Goal: Task Accomplishment & Management: Complete application form

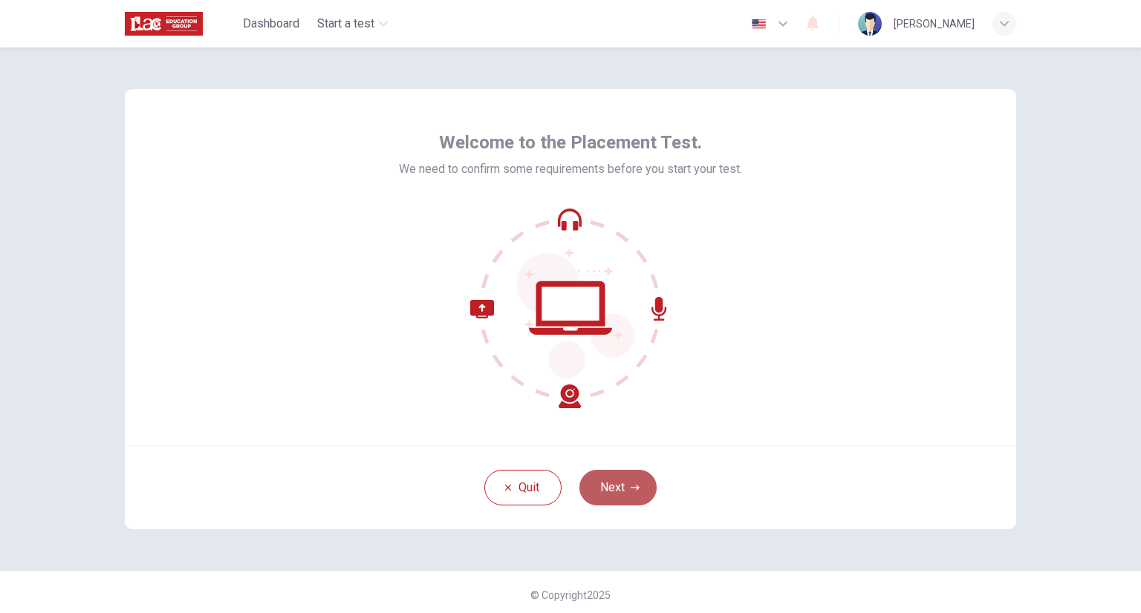
click at [596, 486] on button "Next" at bounding box center [617, 488] width 77 height 36
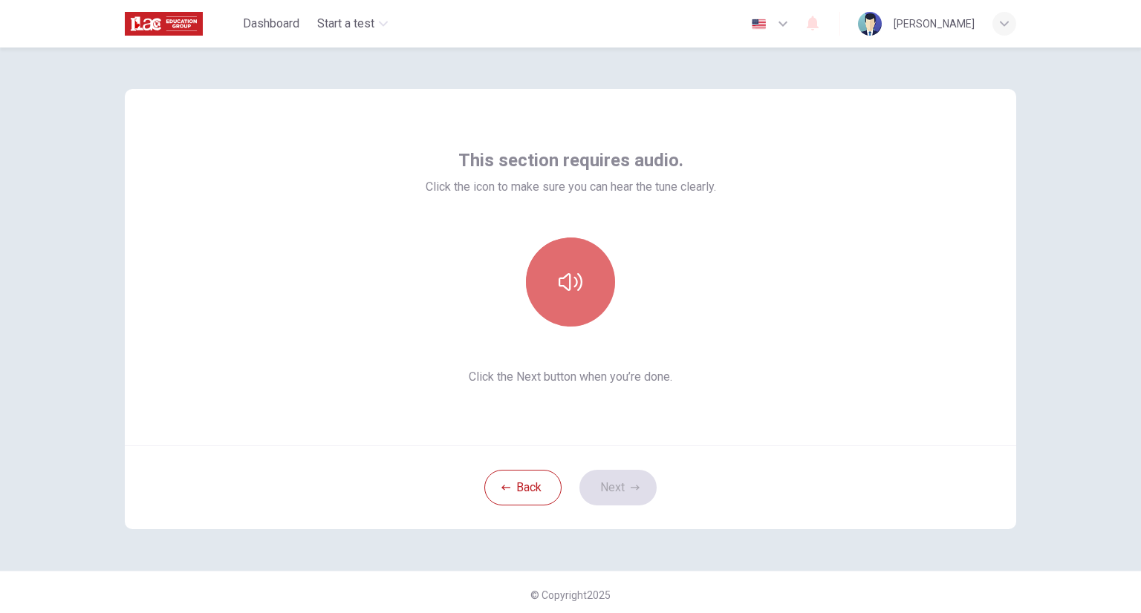
click at [562, 285] on icon "button" at bounding box center [570, 282] width 24 height 24
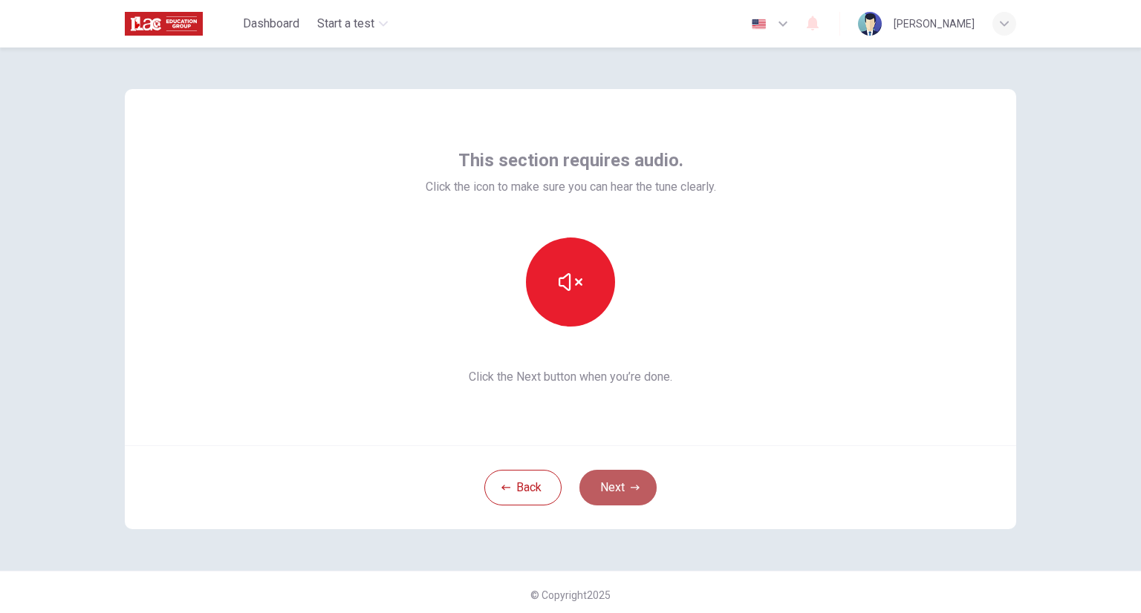
click at [613, 488] on button "Next" at bounding box center [617, 488] width 77 height 36
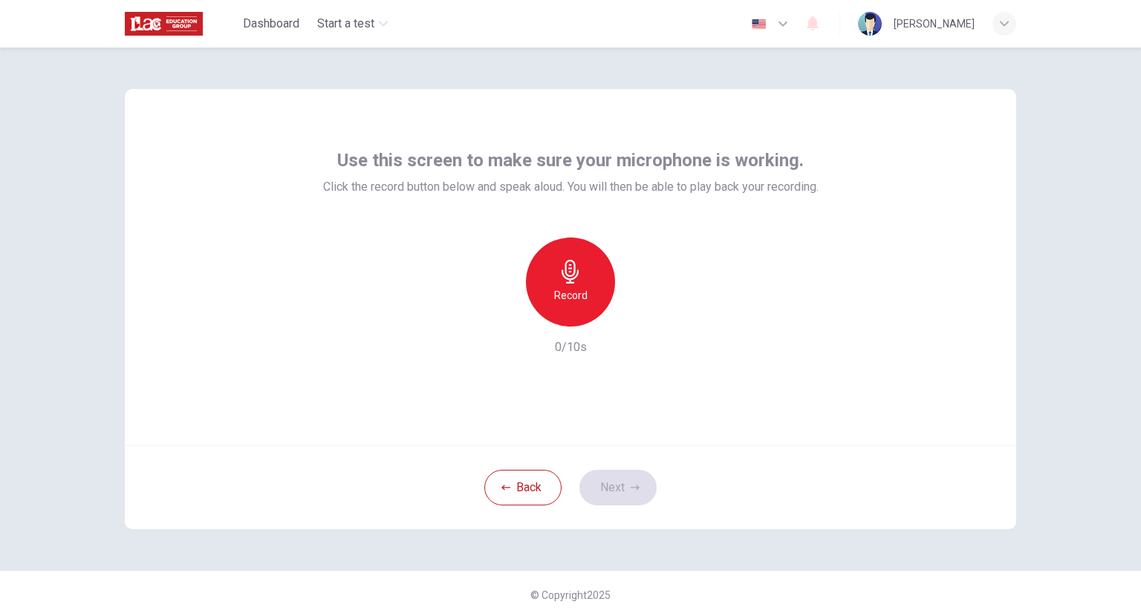
click at [561, 290] on h6 "Record" at bounding box center [570, 296] width 33 height 18
click at [561, 290] on h6 "Stop" at bounding box center [570, 296] width 22 height 18
click at [633, 319] on icon "button" at bounding box center [638, 314] width 15 height 15
click at [490, 311] on div "button" at bounding box center [502, 315] width 24 height 24
click at [566, 295] on h6 "Record" at bounding box center [570, 296] width 33 height 18
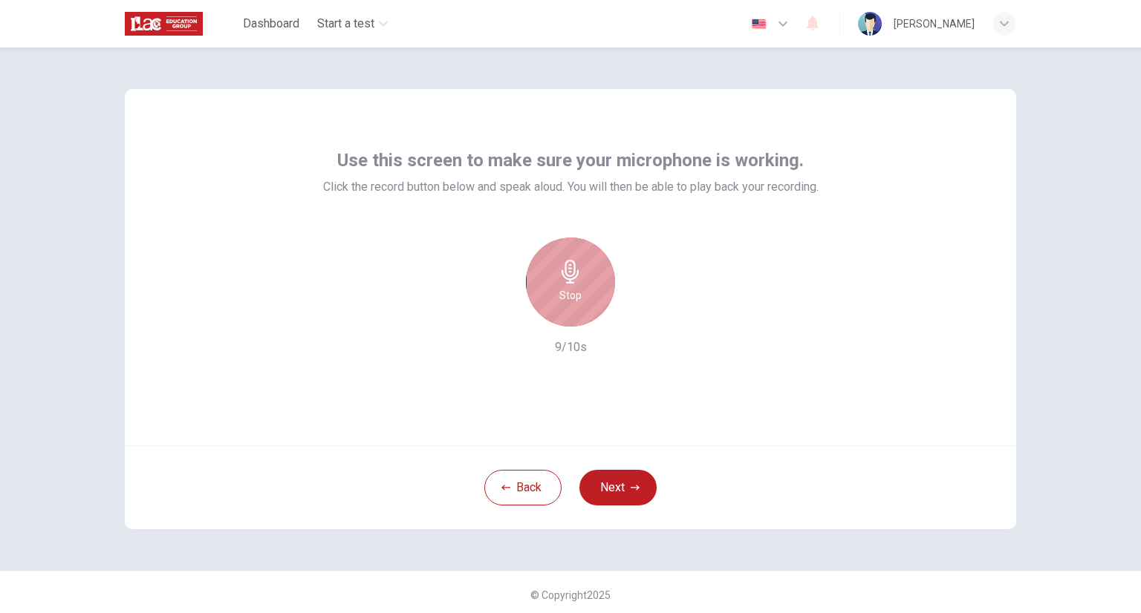
click at [566, 295] on h6 "Stop" at bounding box center [570, 296] width 22 height 18
click at [631, 316] on icon "button" at bounding box center [638, 314] width 15 height 15
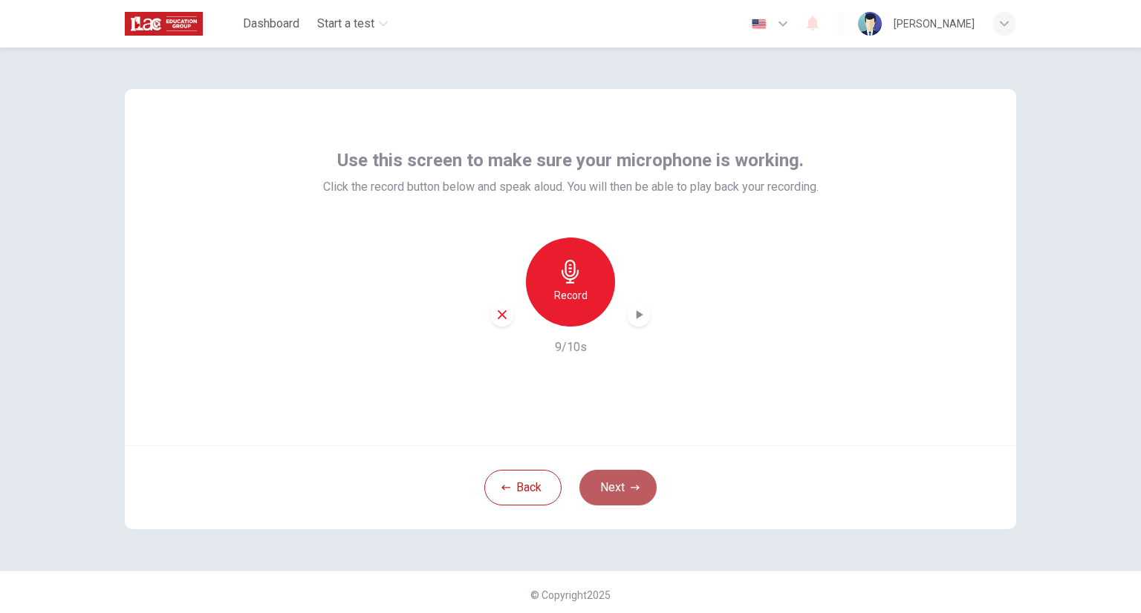
click at [609, 498] on button "Next" at bounding box center [617, 488] width 77 height 36
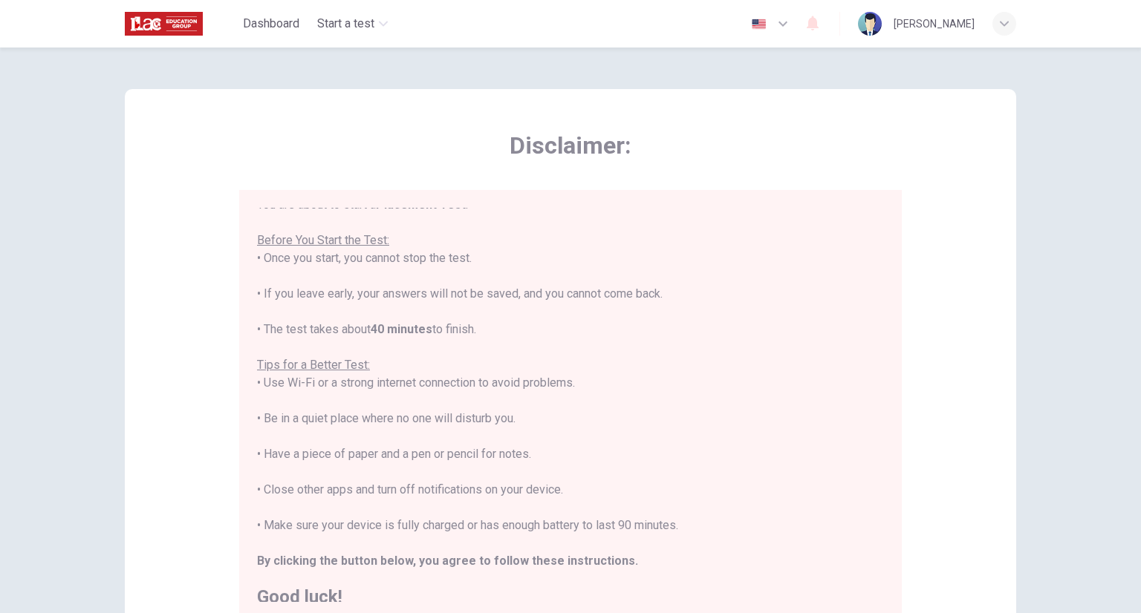
scroll to position [17, 0]
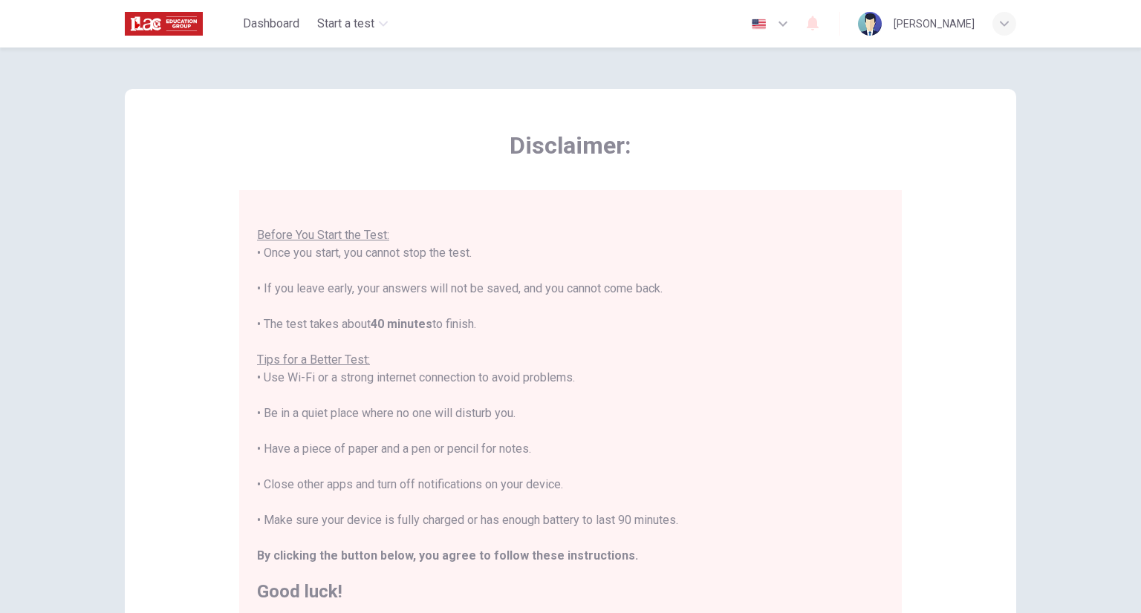
drag, startPoint x: 509, startPoint y: 187, endPoint x: 971, endPoint y: 199, distance: 462.1
click at [971, 199] on div "Disclaimer: You are about to start a Placement Test . Before You Start the Test…" at bounding box center [570, 371] width 891 height 564
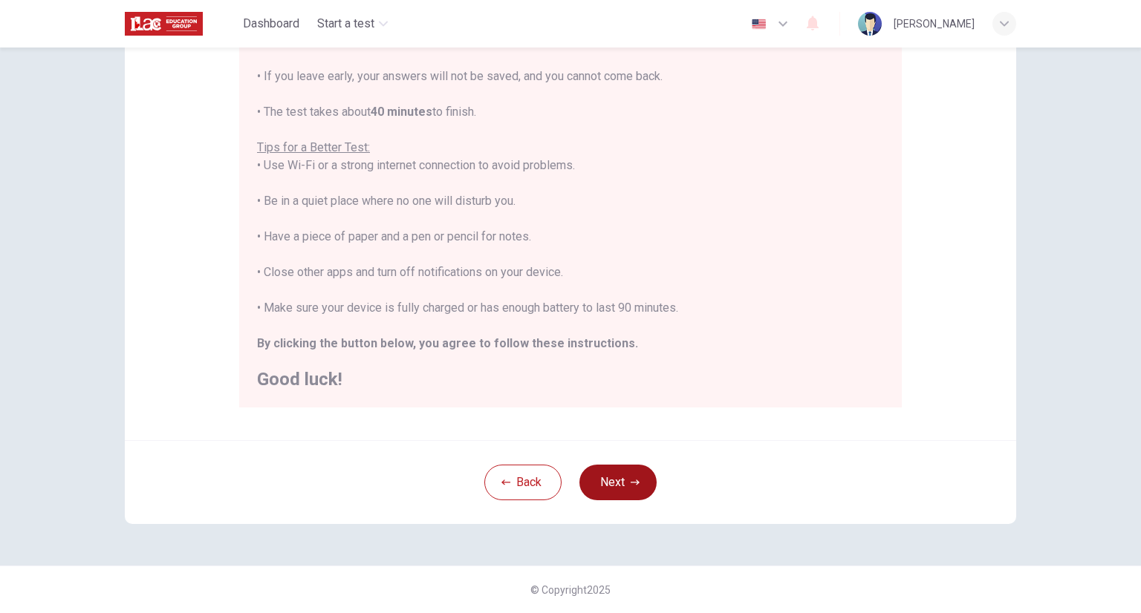
click at [612, 479] on button "Next" at bounding box center [617, 483] width 77 height 36
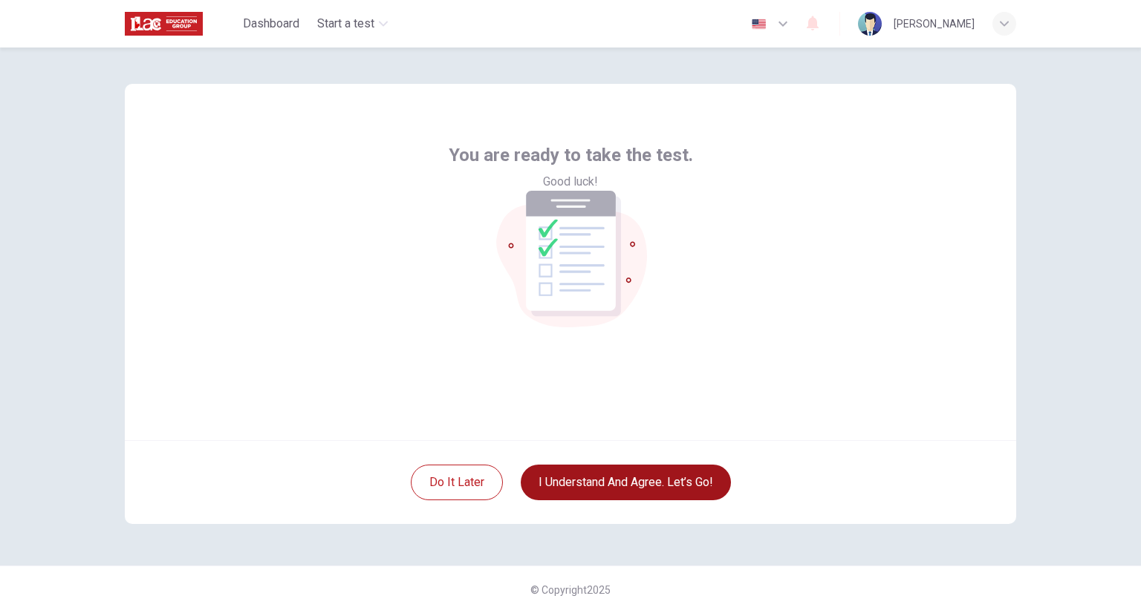
scroll to position [5, 0]
click at [612, 479] on button "I understand and agree. Let’s go!" at bounding box center [626, 483] width 210 height 36
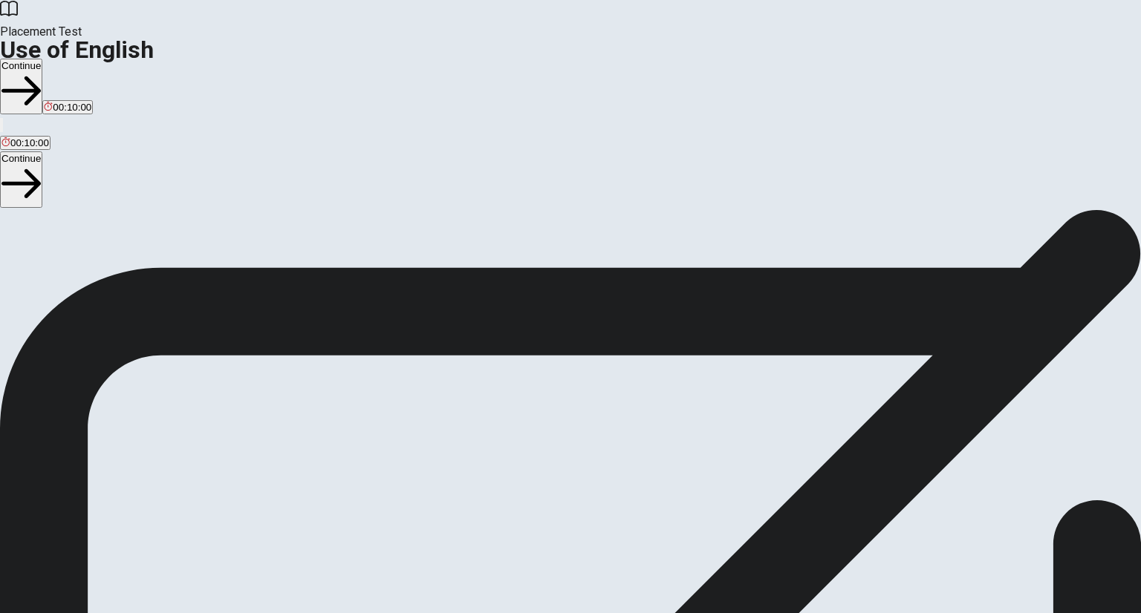
click at [42, 59] on button "Continue" at bounding box center [21, 87] width 42 height 56
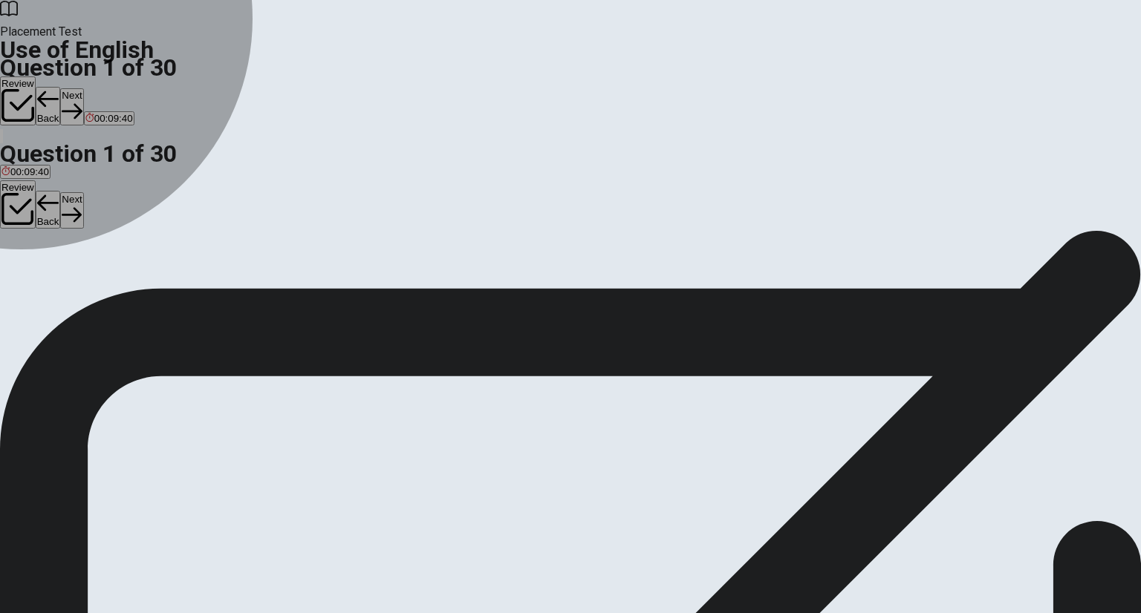
click at [106, 278] on div "B" at bounding box center [80, 272] width 52 height 11
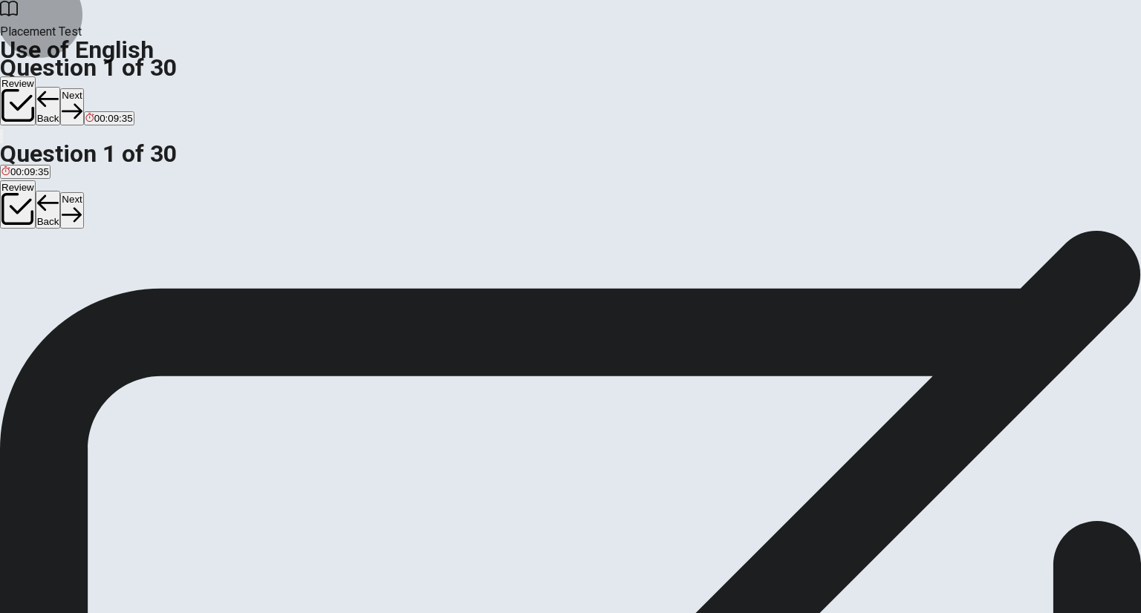
click at [83, 88] on button "Next" at bounding box center [71, 106] width 23 height 36
click at [60, 278] on div "D" at bounding box center [53, 272] width 14 height 11
click at [83, 88] on button "Next" at bounding box center [71, 106] width 23 height 36
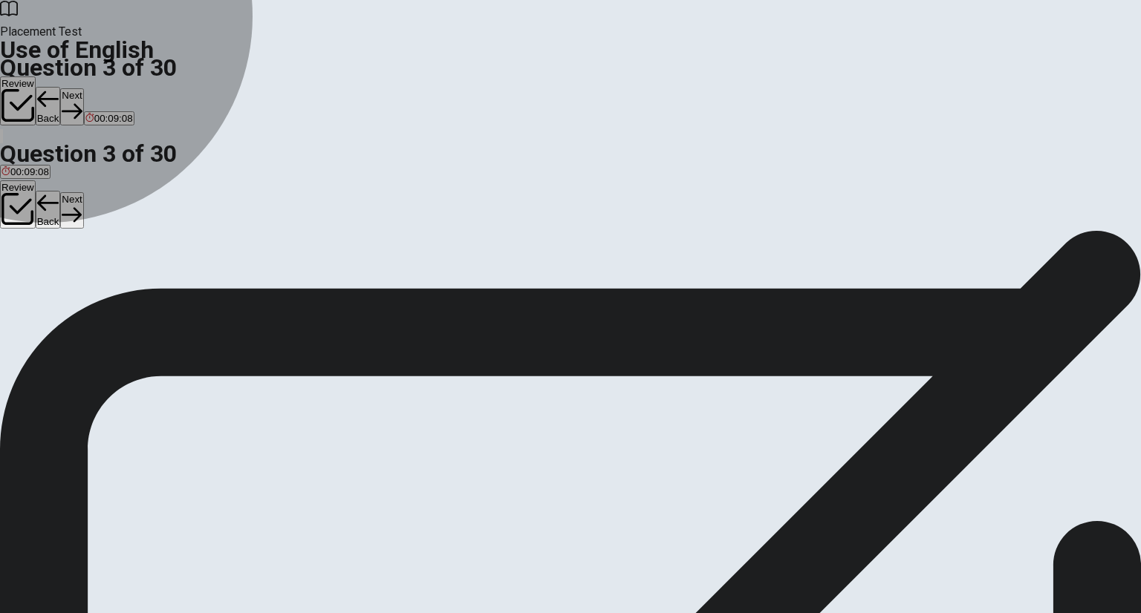
click at [91, 290] on span "leaves" at bounding box center [76, 283] width 29 height 11
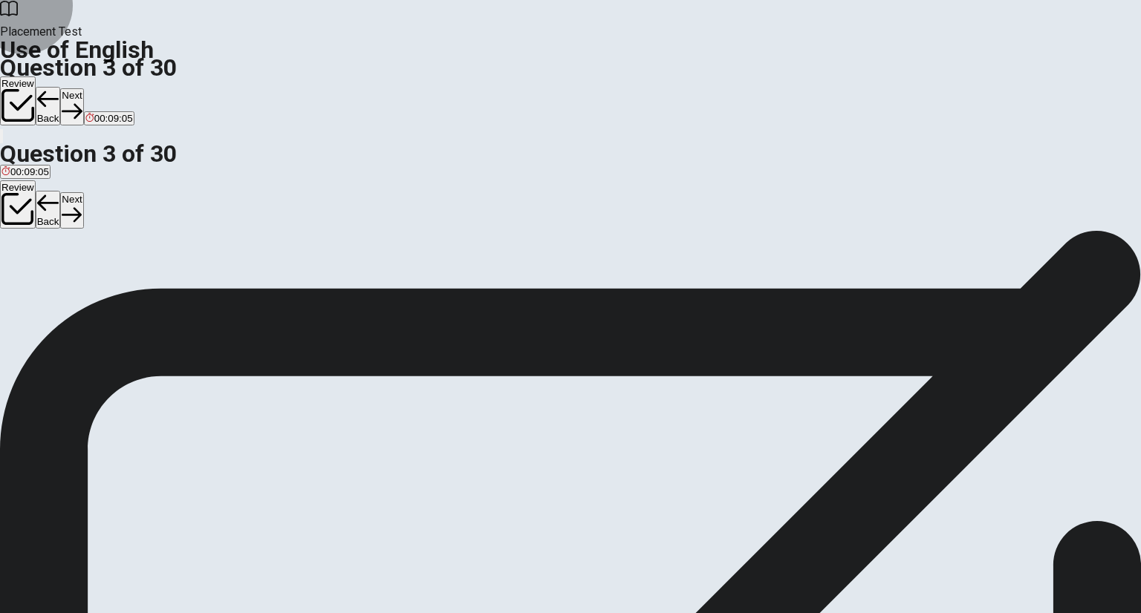
click at [83, 88] on button "Next" at bounding box center [71, 106] width 23 height 36
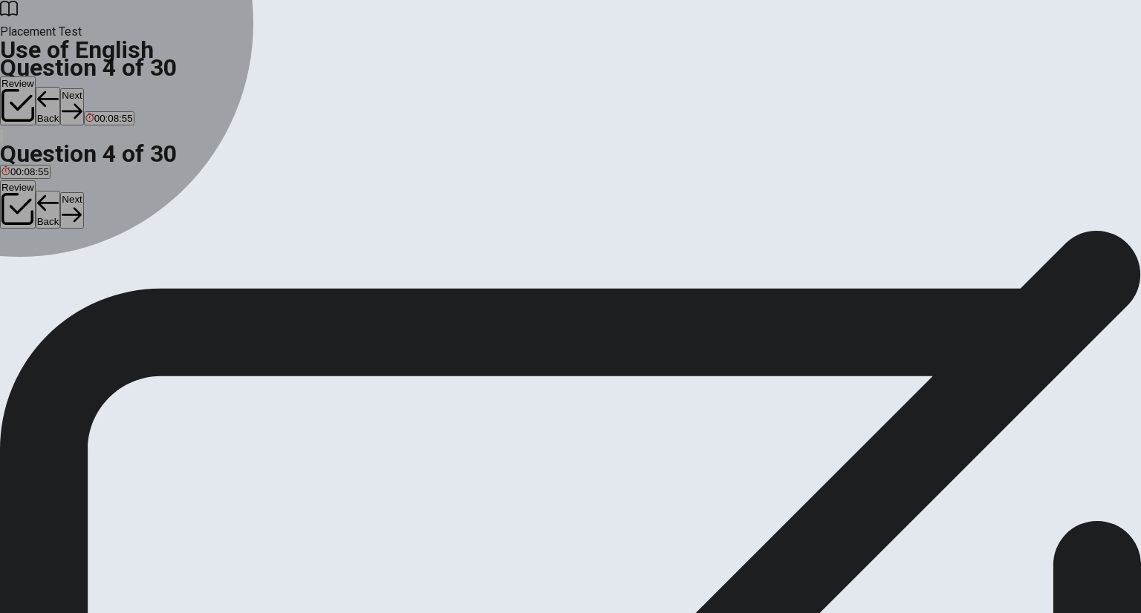
click at [37, 278] on div "B" at bounding box center [30, 272] width 14 height 11
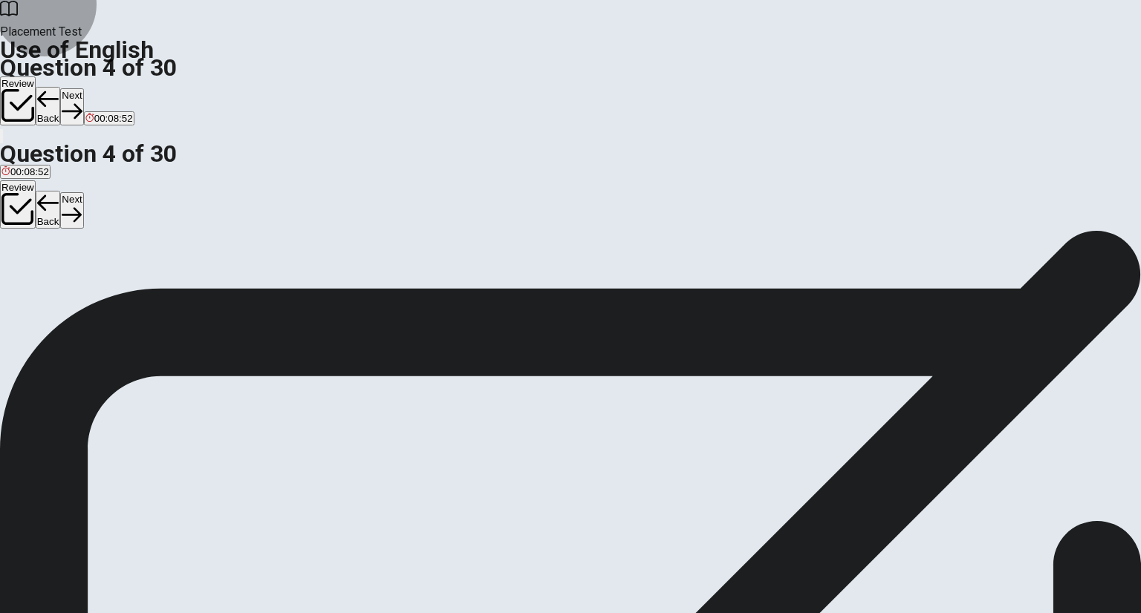
click at [83, 88] on button "Next" at bounding box center [71, 106] width 23 height 36
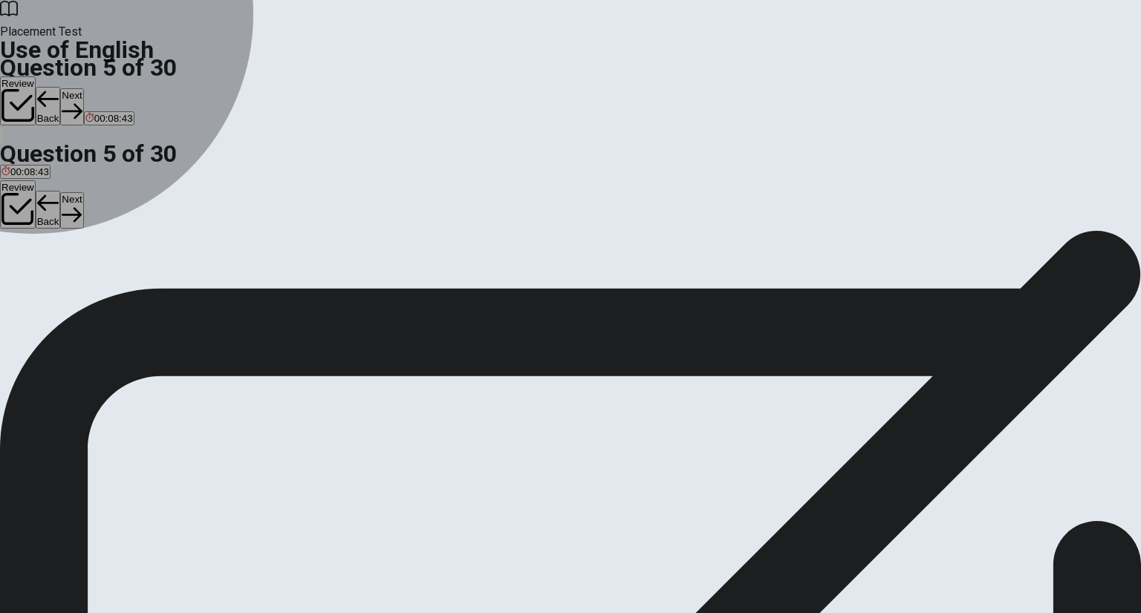
click at [67, 291] on button "C run" at bounding box center [58, 278] width 17 height 25
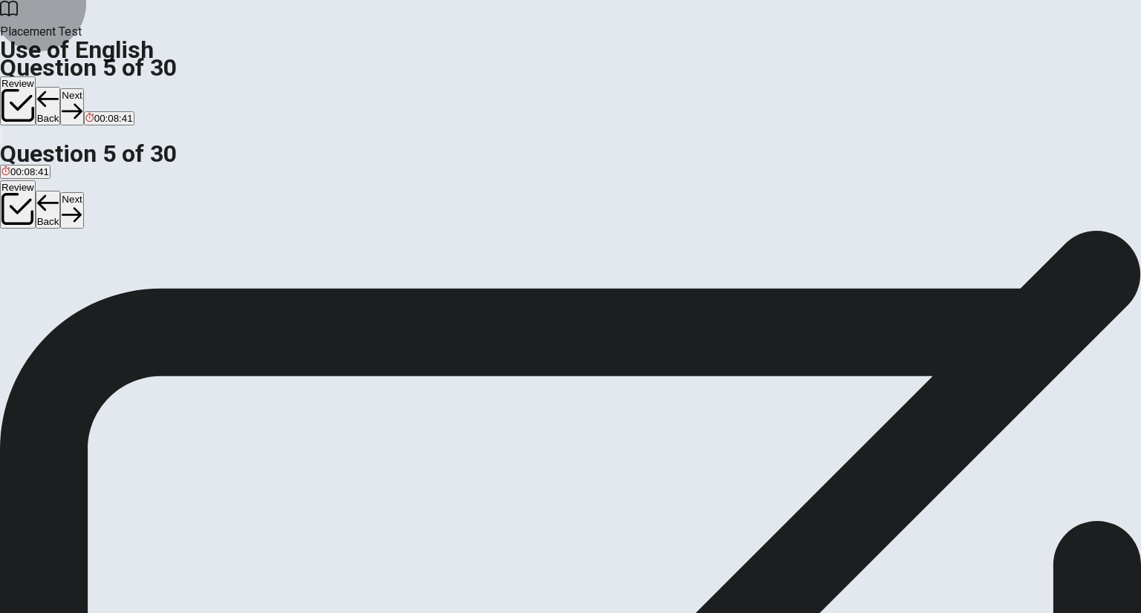
click at [83, 88] on button "Next" at bounding box center [71, 106] width 23 height 36
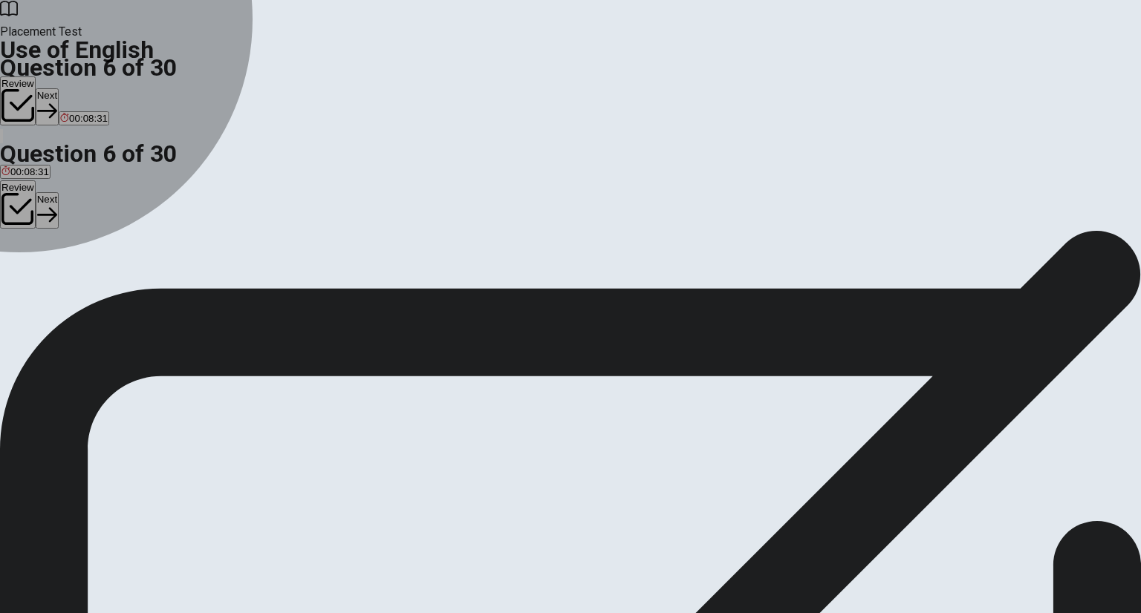
click at [17, 267] on div "A" at bounding box center [9, 272] width 16 height 11
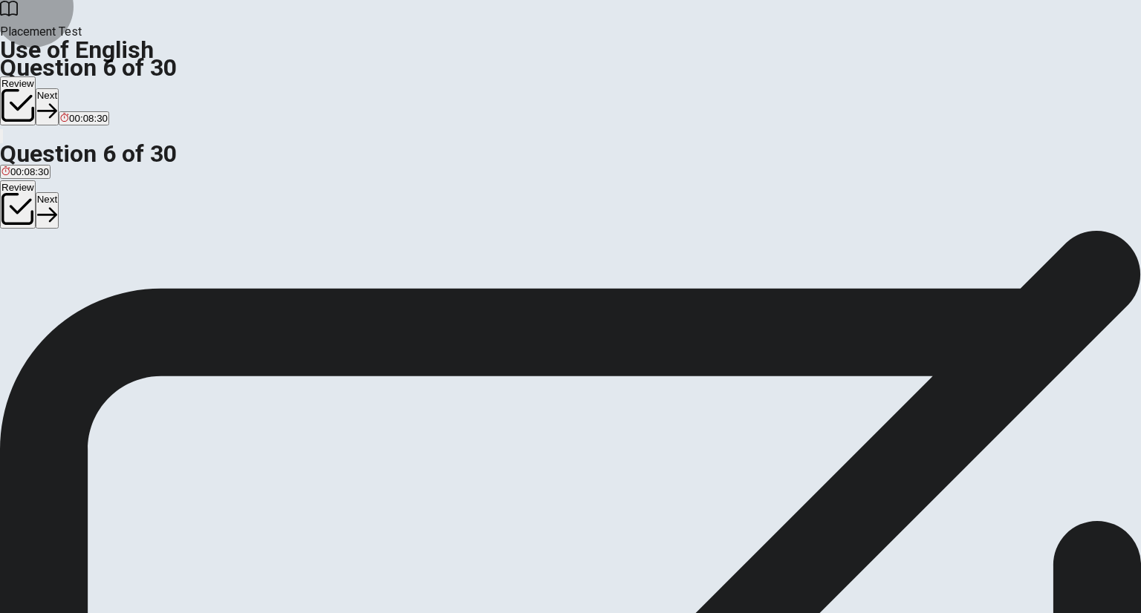
click at [59, 88] on button "Next" at bounding box center [47, 106] width 23 height 36
click at [43, 290] on span "clock" at bounding box center [32, 283] width 22 height 11
click at [83, 88] on button "Next" at bounding box center [71, 106] width 23 height 36
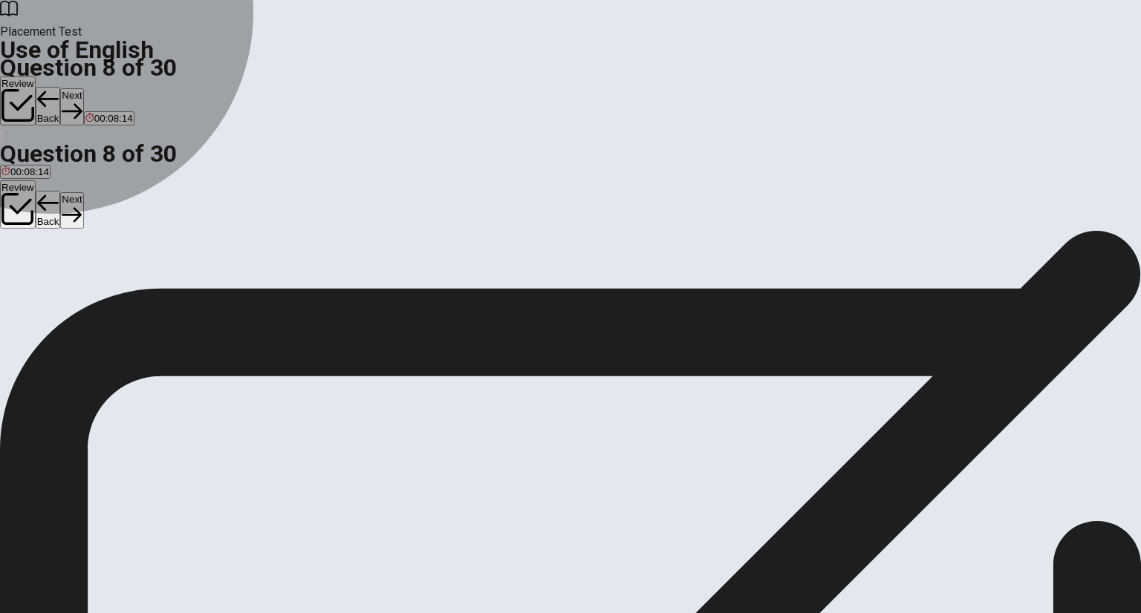
click at [56, 278] on span "hardworking" at bounding box center [28, 283] width 54 height 11
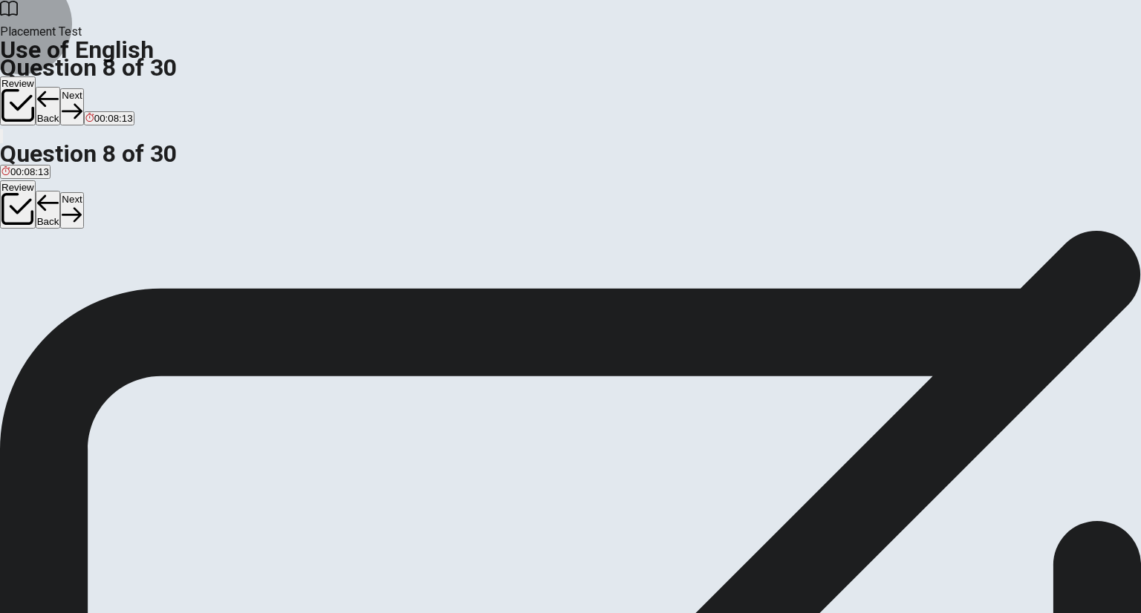
click at [83, 88] on button "Next" at bounding box center [71, 106] width 23 height 36
click at [60, 290] on span "cold" at bounding box center [51, 283] width 18 height 11
click at [83, 88] on button "Next" at bounding box center [71, 106] width 23 height 36
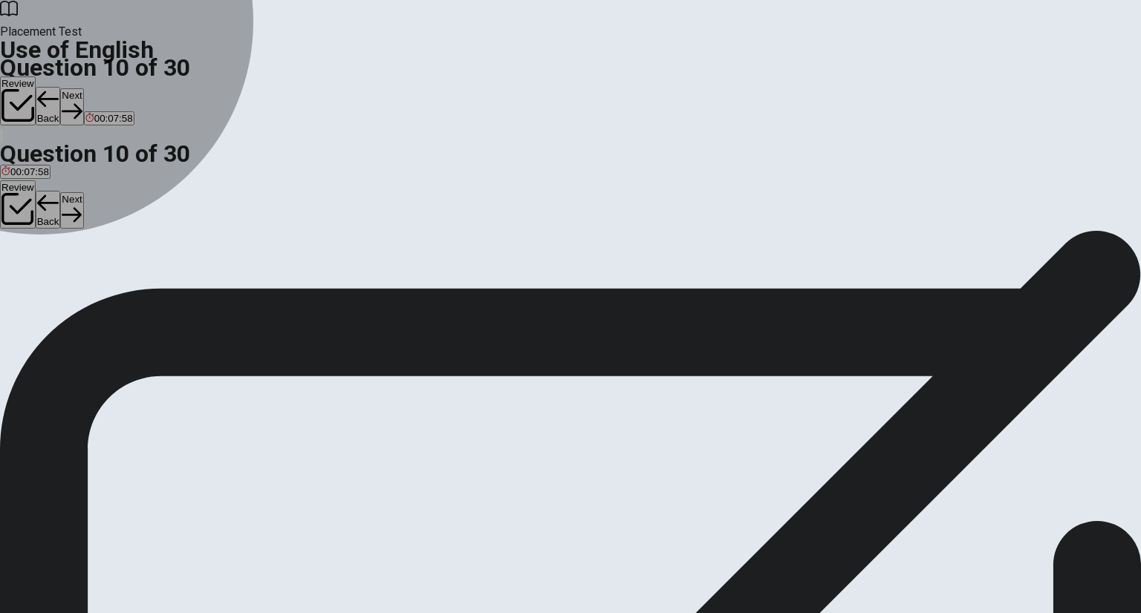
click at [169, 290] on span "walks" at bounding box center [157, 283] width 25 height 11
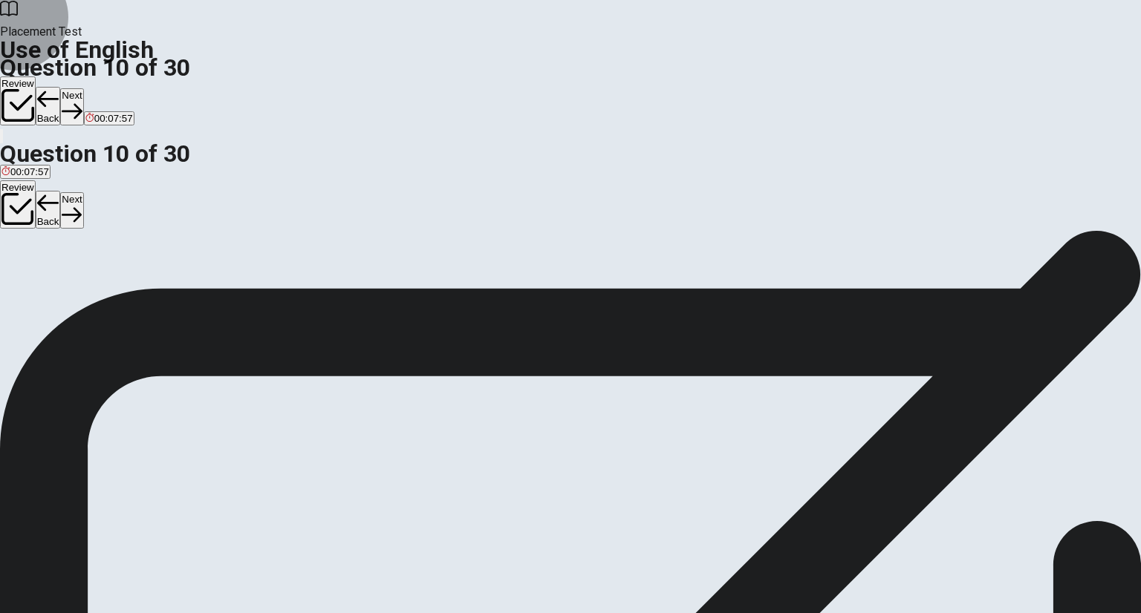
click at [83, 88] on button "Next" at bounding box center [71, 106] width 23 height 36
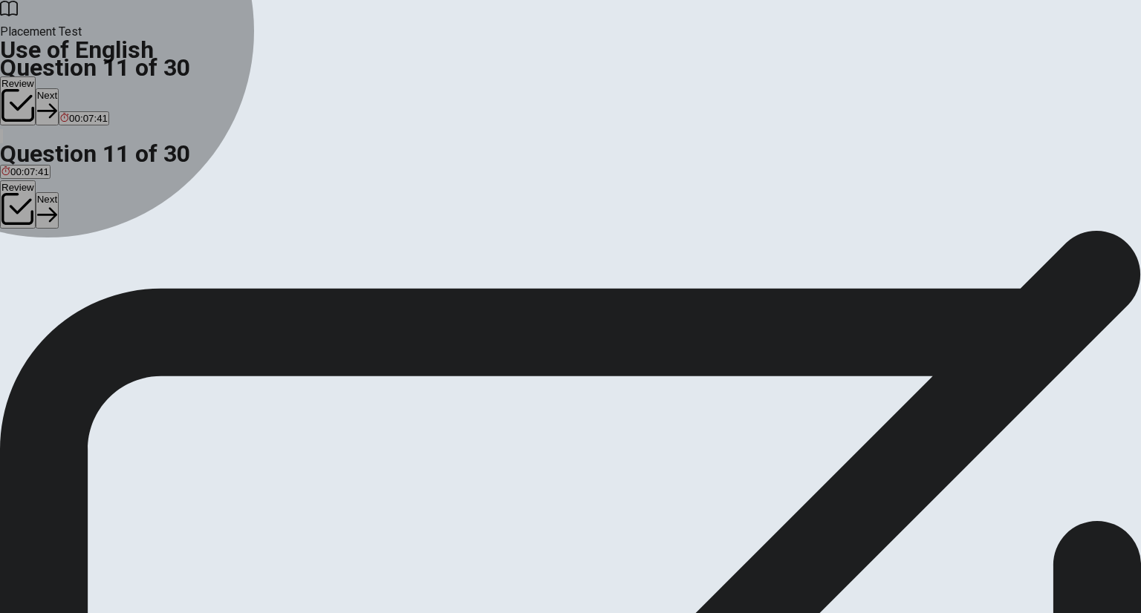
click at [94, 291] on button "C will call" at bounding box center [77, 278] width 34 height 25
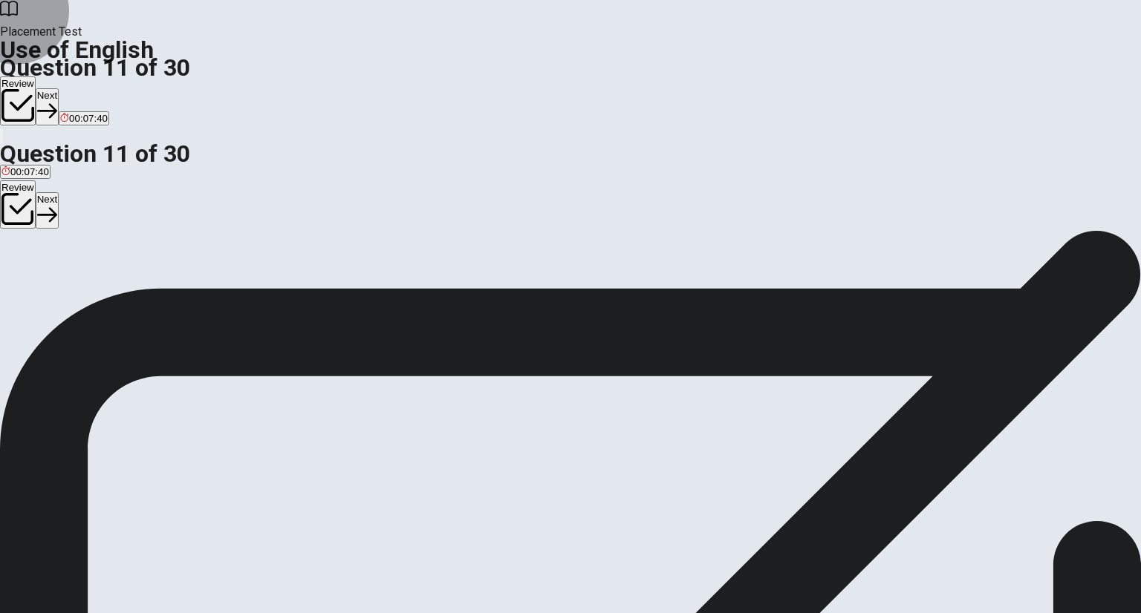
click at [59, 88] on button "Next" at bounding box center [47, 106] width 23 height 36
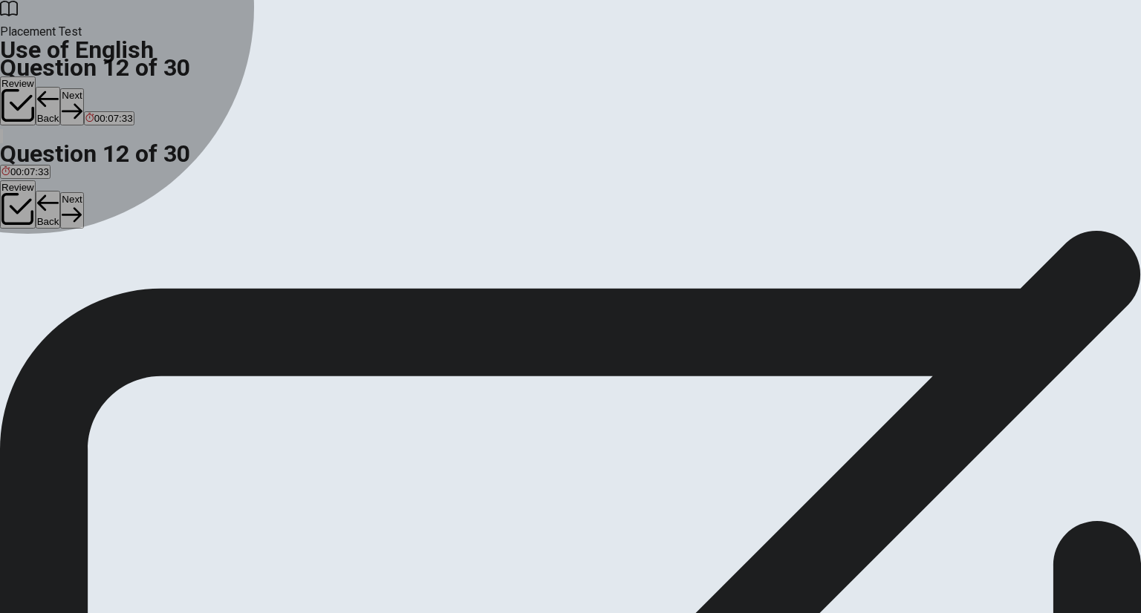
click at [88, 291] on button "D was" at bounding box center [77, 278] width 21 height 25
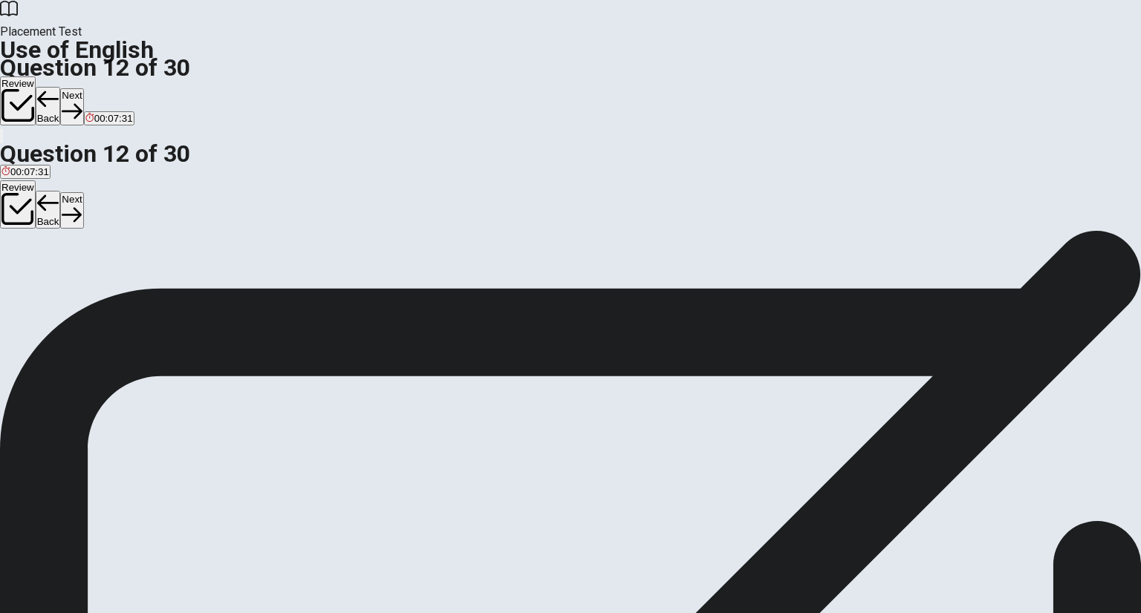
click at [83, 88] on button "Next" at bounding box center [71, 106] width 23 height 36
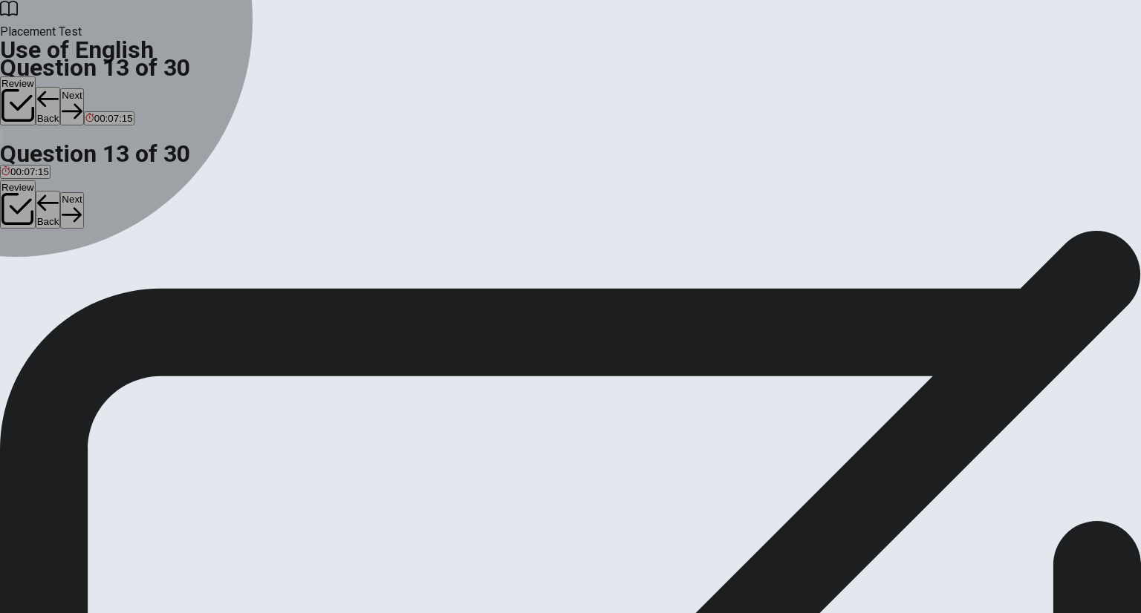
click at [30, 267] on div "A" at bounding box center [15, 272] width 29 height 11
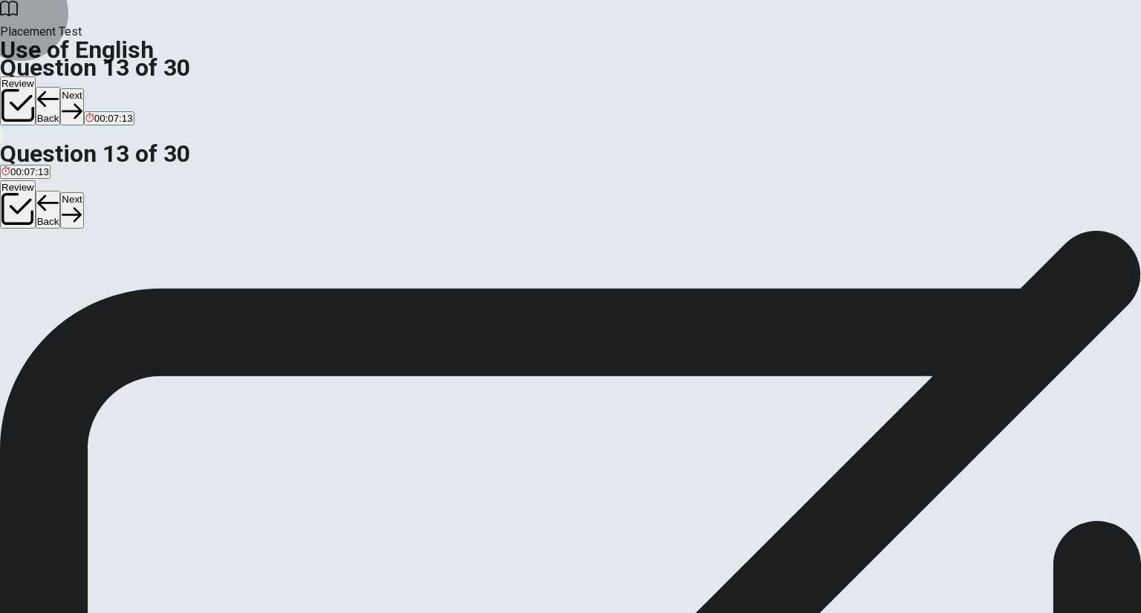
click at [83, 88] on button "Next" at bounding box center [71, 106] width 23 height 36
click at [105, 278] on div "D" at bounding box center [95, 272] width 22 height 11
click at [83, 88] on button "Next" at bounding box center [71, 106] width 23 height 36
click at [210, 290] on span "avoid them" at bounding box center [186, 283] width 48 height 11
click at [83, 88] on button "Next" at bounding box center [71, 106] width 23 height 36
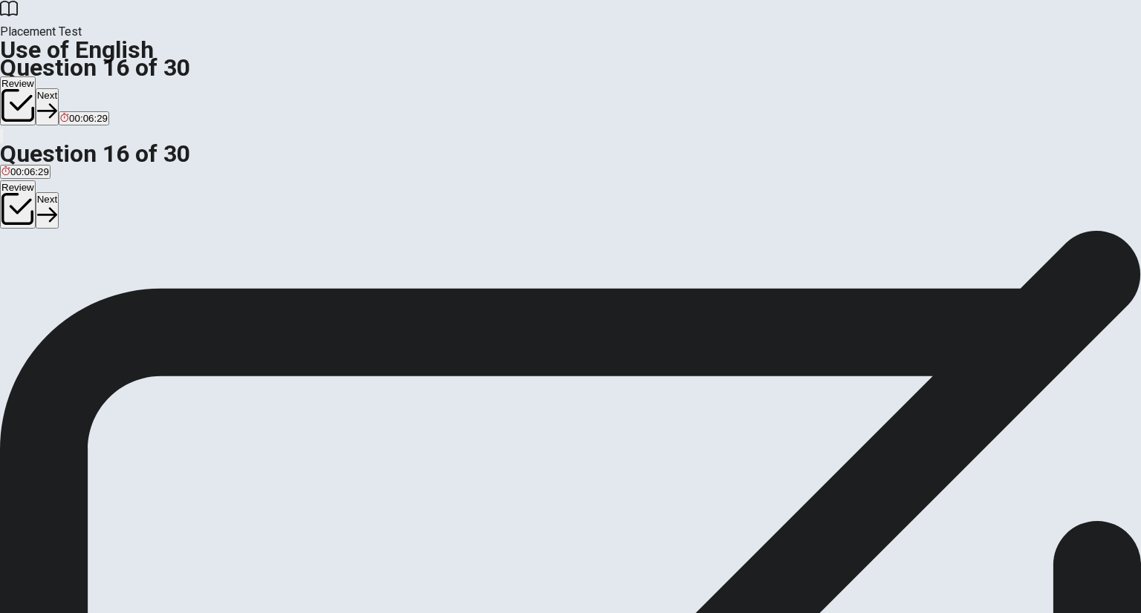
click at [98, 290] on span "empty" at bounding box center [84, 283] width 27 height 11
click at [59, 88] on button "Next" at bounding box center [47, 106] width 23 height 36
click at [19, 266] on button "A sad" at bounding box center [9, 278] width 19 height 25
click at [83, 88] on button "Next" at bounding box center [71, 106] width 23 height 36
click at [83, 290] on span "easy" at bounding box center [72, 283] width 21 height 11
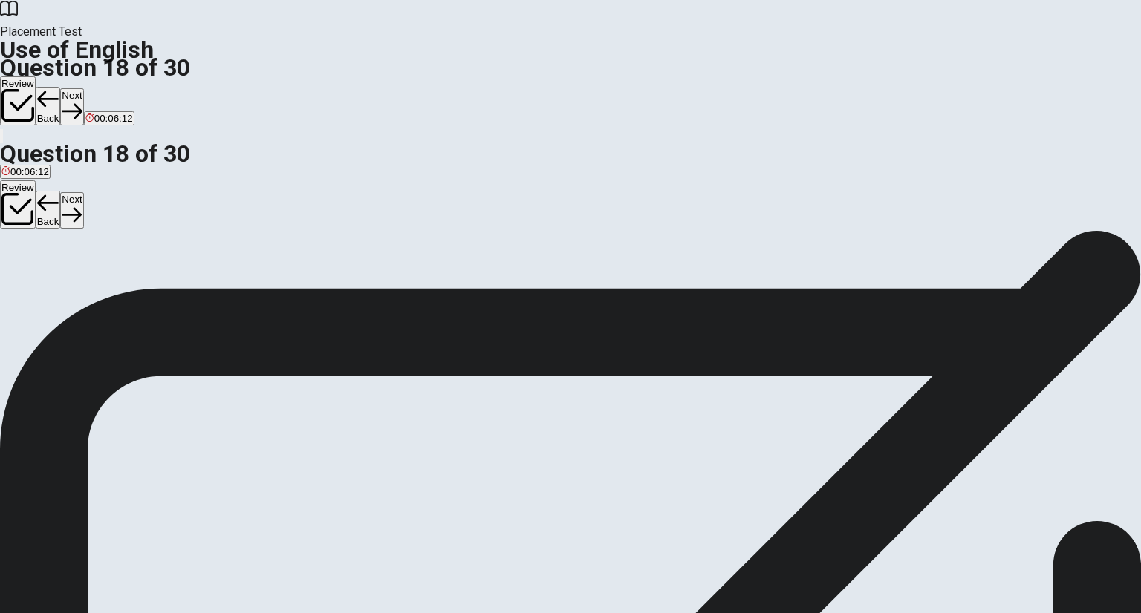
click at [811, 76] on div "Review Back Next 00:06:12" at bounding box center [570, 110] width 1141 height 68
click at [83, 88] on button "Next" at bounding box center [71, 106] width 23 height 36
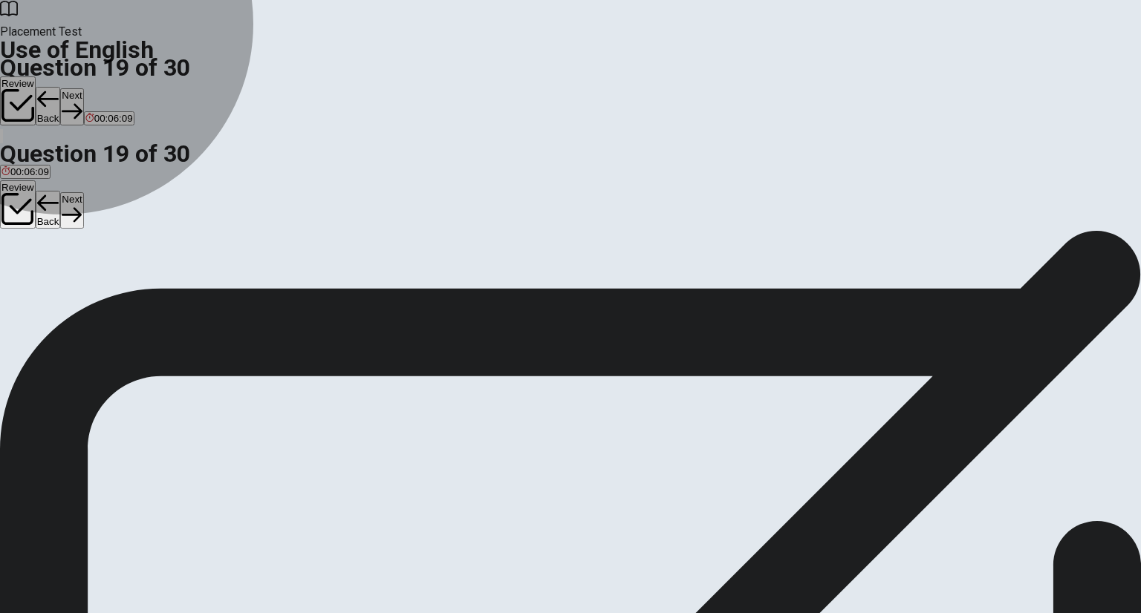
click at [23, 266] on button "A thick" at bounding box center [11, 278] width 23 height 25
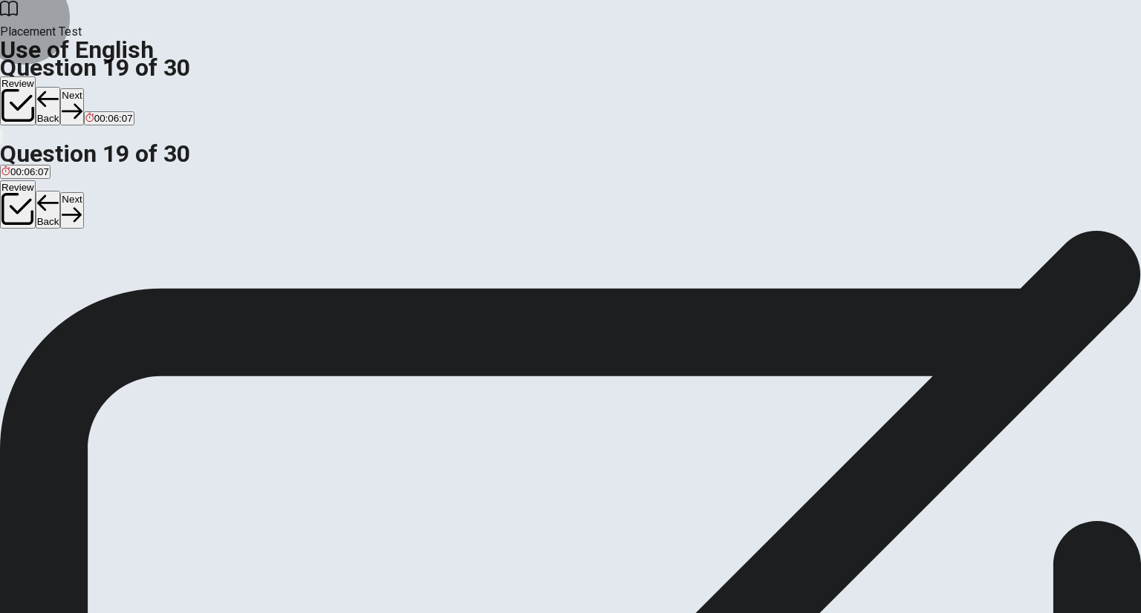
click at [83, 88] on button "Next" at bounding box center [71, 106] width 23 height 36
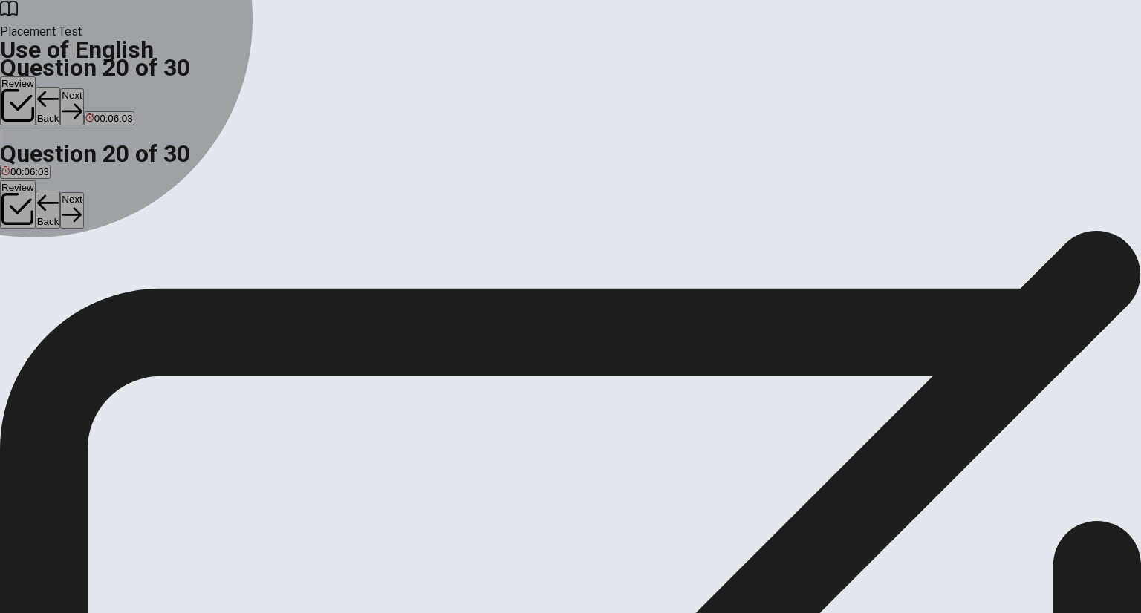
click at [31, 266] on button "A visited" at bounding box center [15, 278] width 31 height 25
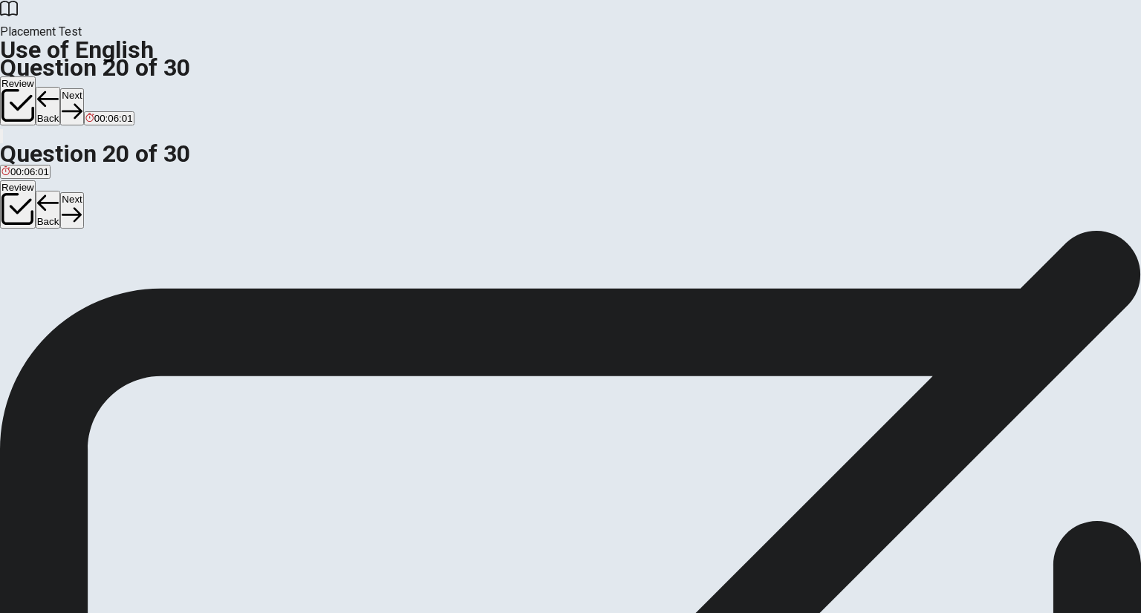
click at [83, 88] on button "Next" at bounding box center [71, 106] width 23 height 36
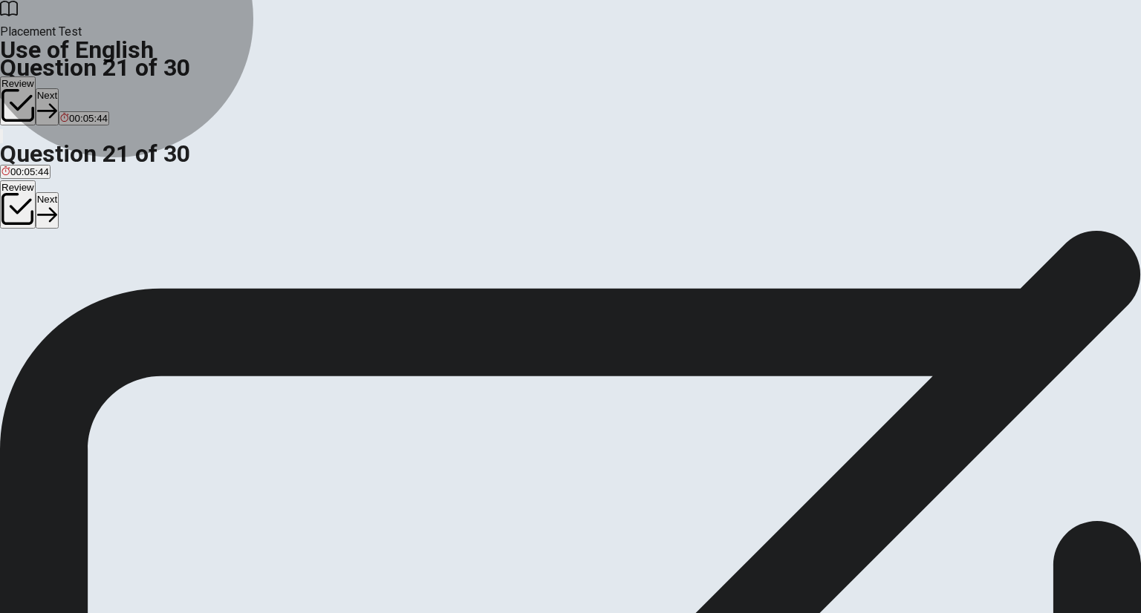
click at [250, 290] on span "has been working" at bounding box center [211, 283] width 77 height 11
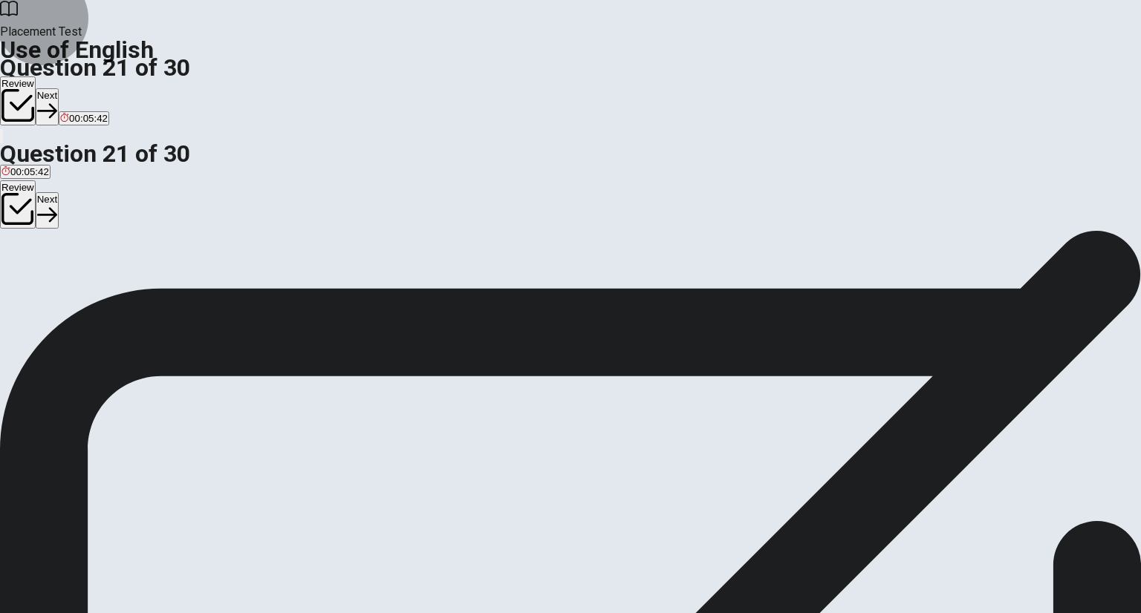
click at [59, 88] on button "Next" at bounding box center [47, 106] width 23 height 36
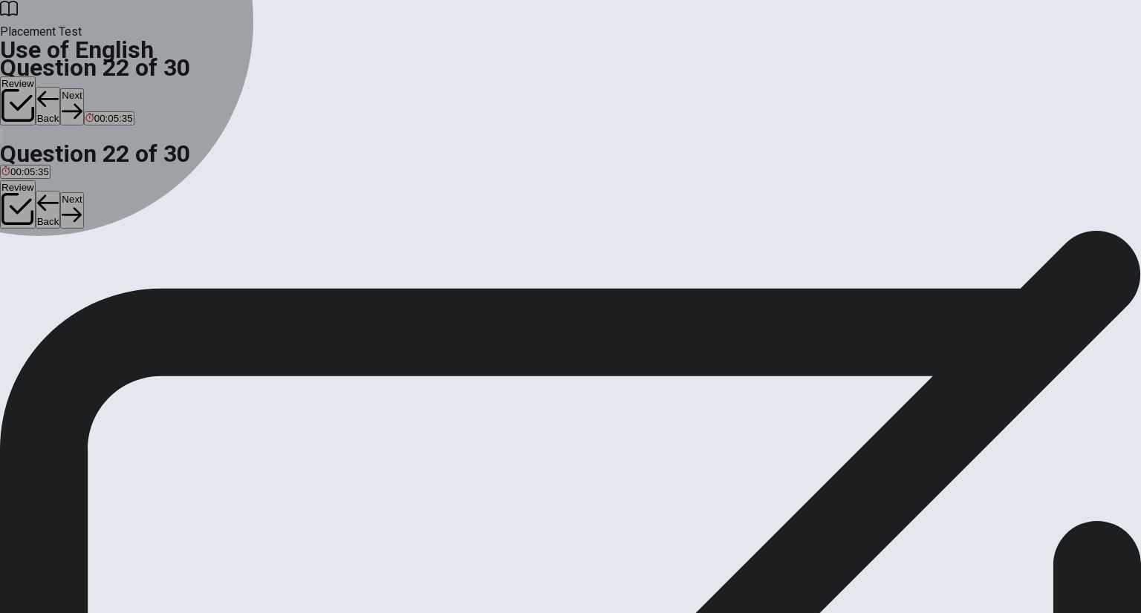
click at [23, 278] on span "rains" at bounding box center [12, 283] width 22 height 11
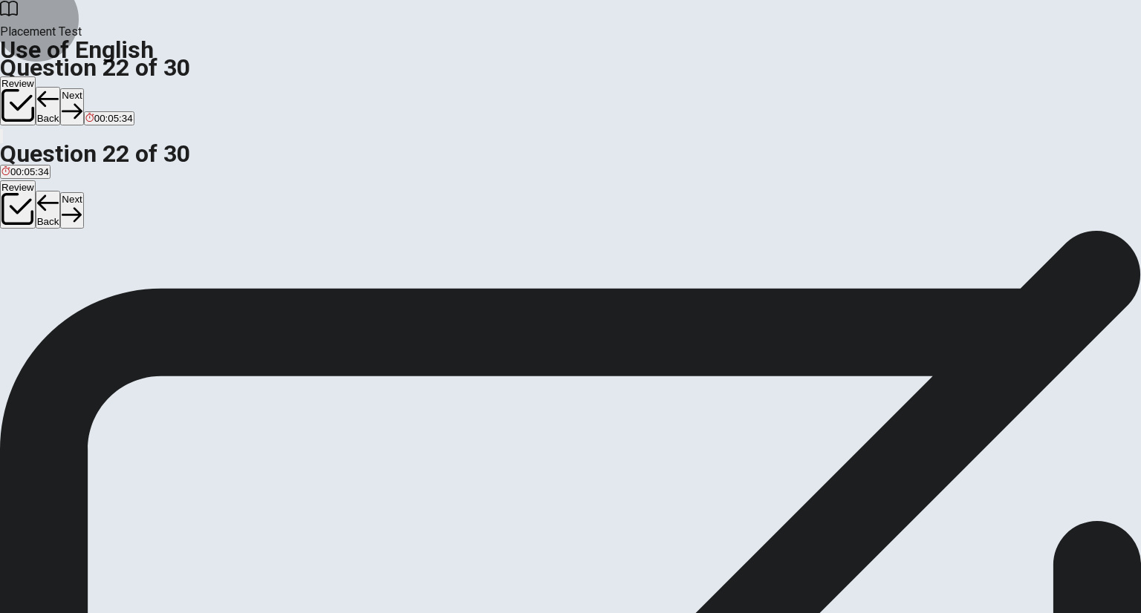
click at [83, 88] on button "Next" at bounding box center [71, 106] width 23 height 36
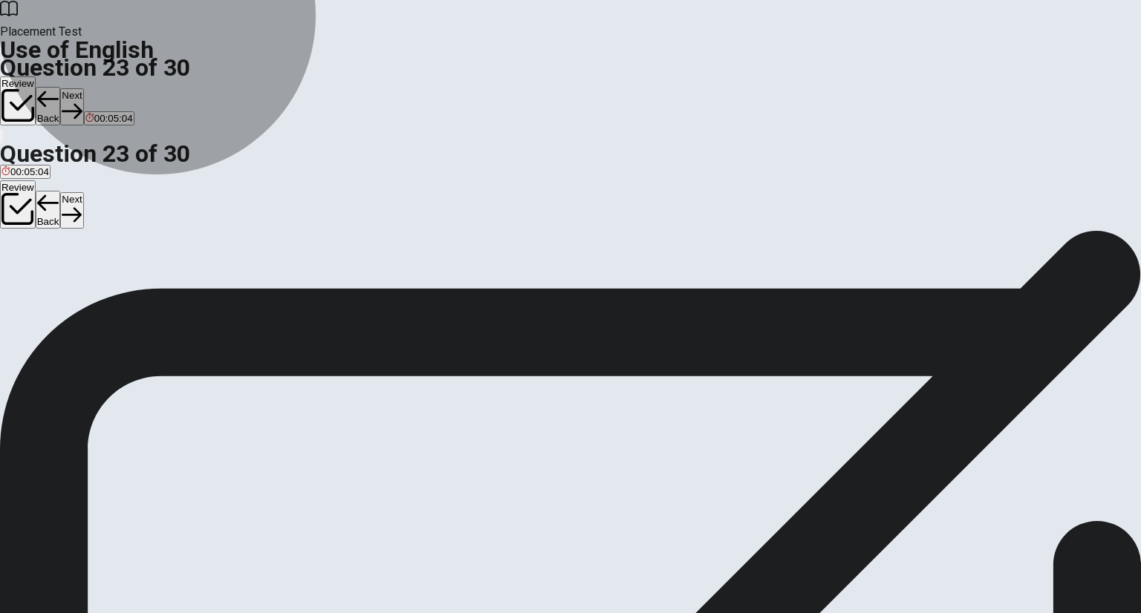
click at [565, 290] on span "He said he can speak Spanish." at bounding box center [496, 283] width 137 height 11
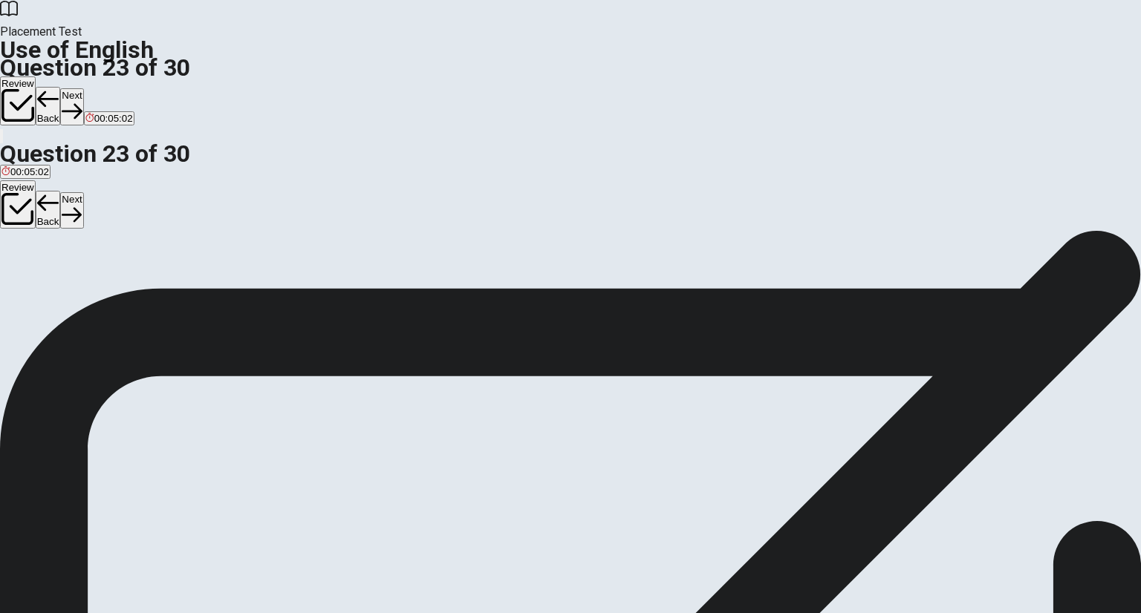
click at [83, 88] on button "Next" at bounding box center [71, 106] width 23 height 36
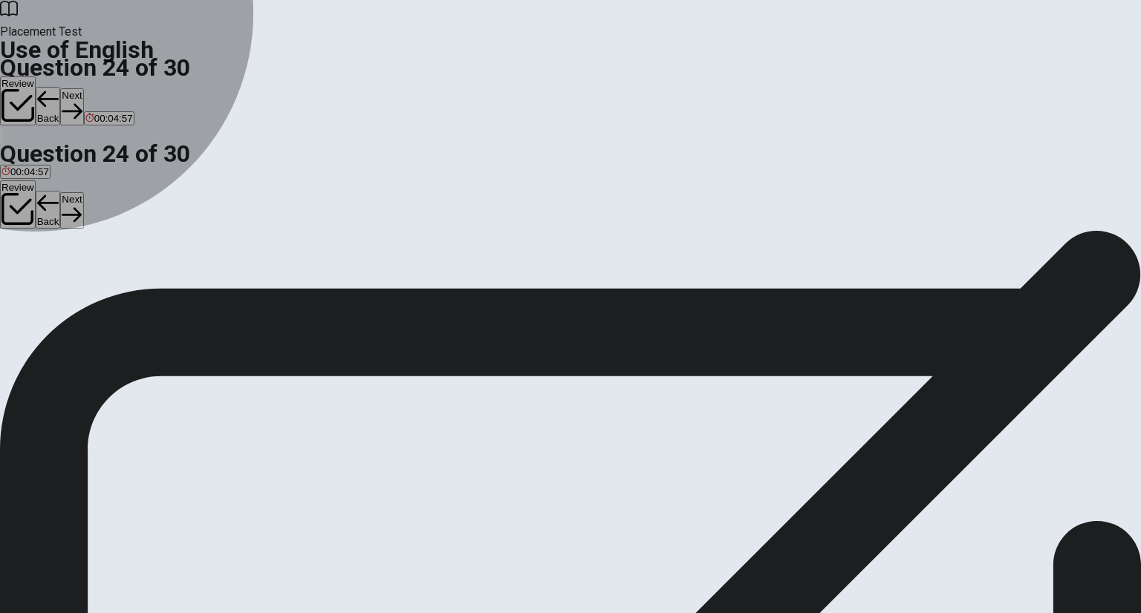
click at [26, 278] on span "make" at bounding box center [13, 283] width 25 height 11
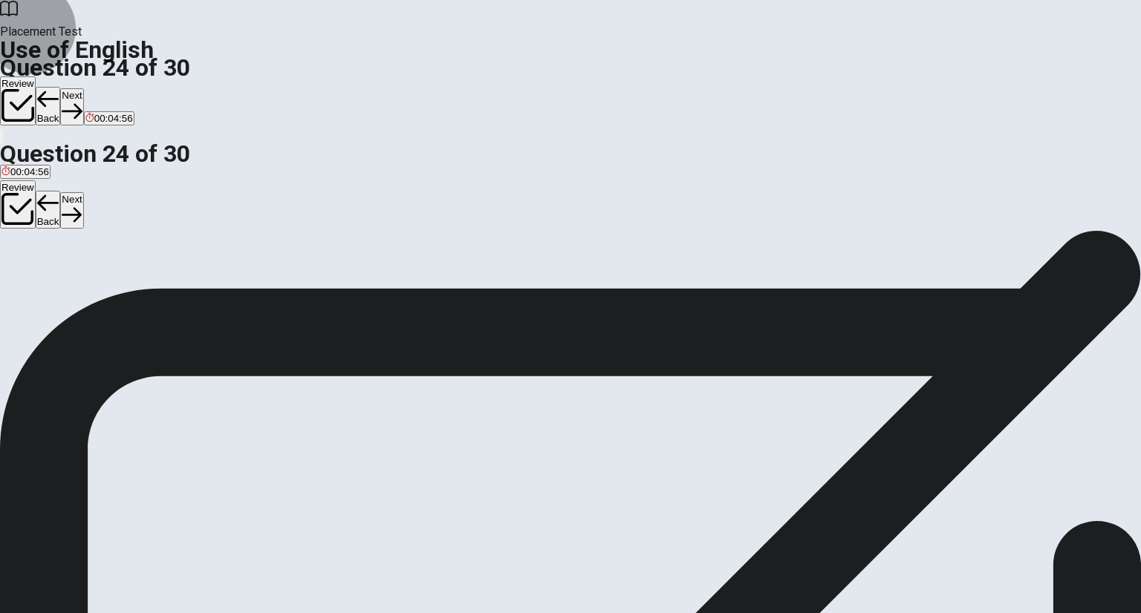
click at [83, 88] on button "Next" at bounding box center [71, 106] width 23 height 36
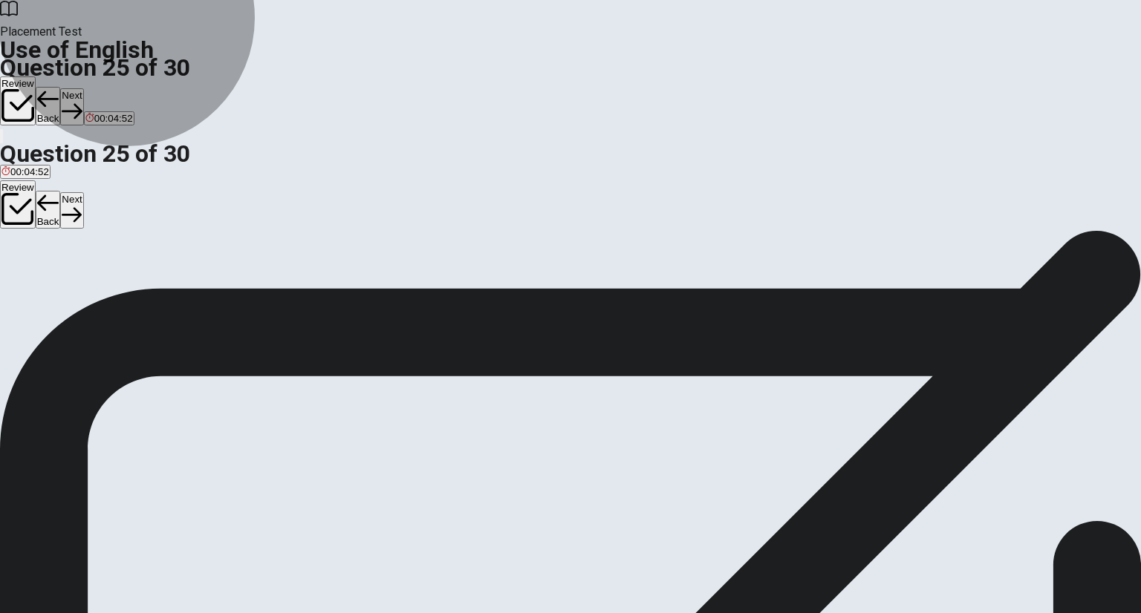
click at [86, 278] on span "normal or expected" at bounding box center [43, 283] width 85 height 11
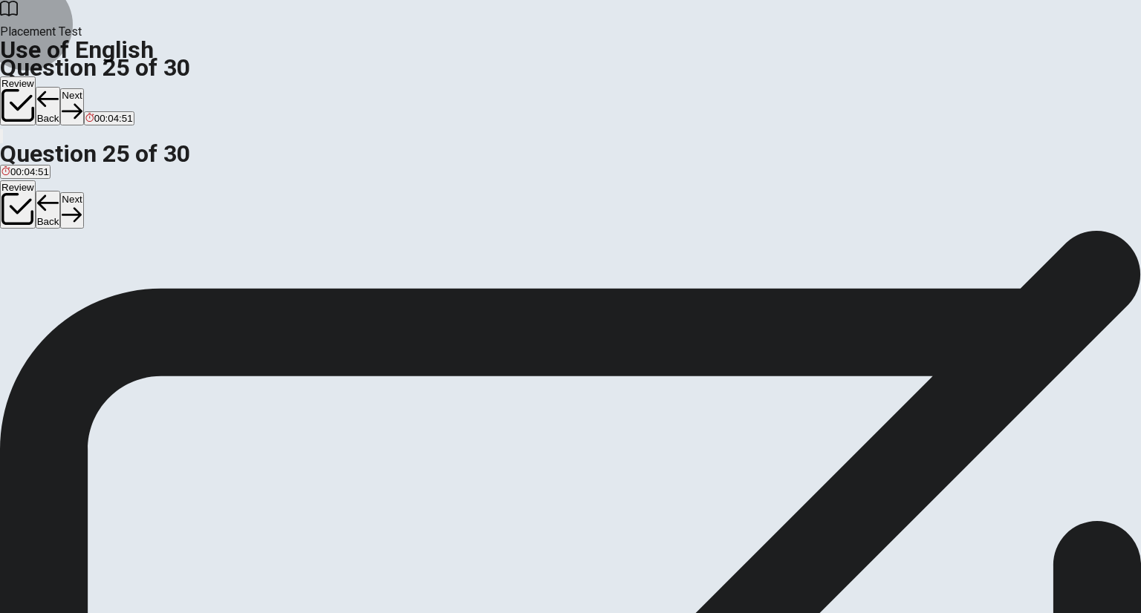
click at [83, 88] on button "Next" at bounding box center [71, 106] width 23 height 36
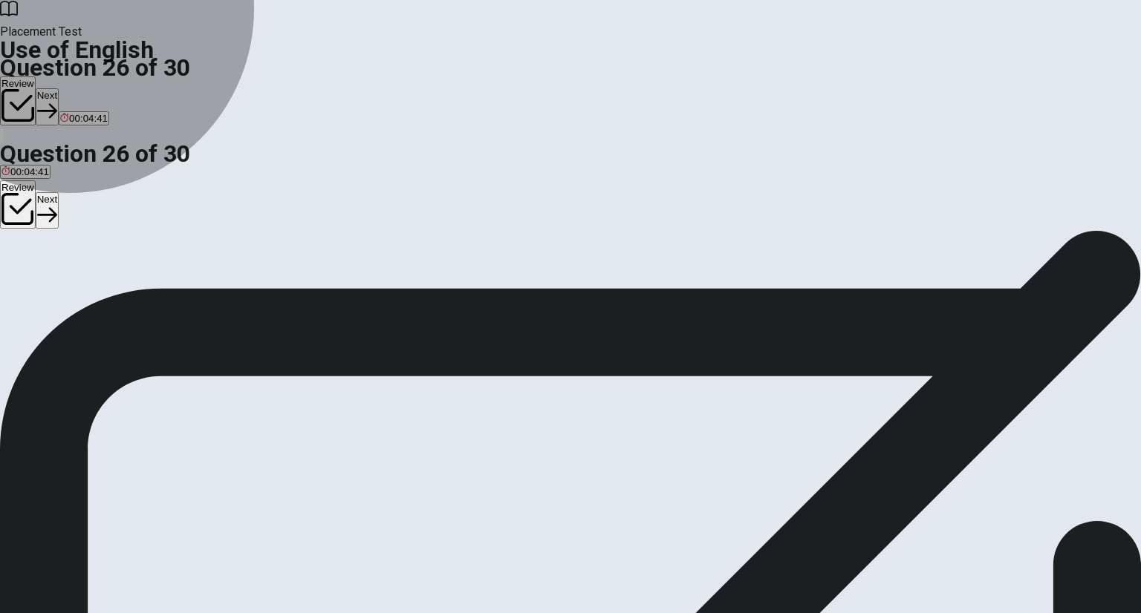
click at [172, 290] on span "explain clearly" at bounding box center [140, 283] width 62 height 11
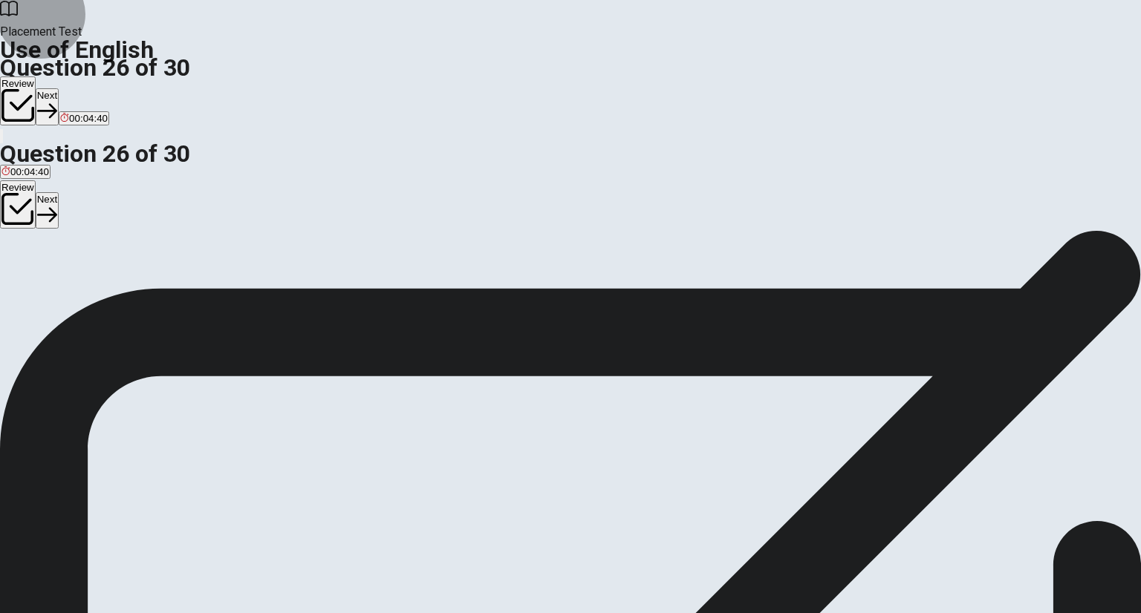
click at [59, 88] on button "Next" at bounding box center [47, 106] width 23 height 36
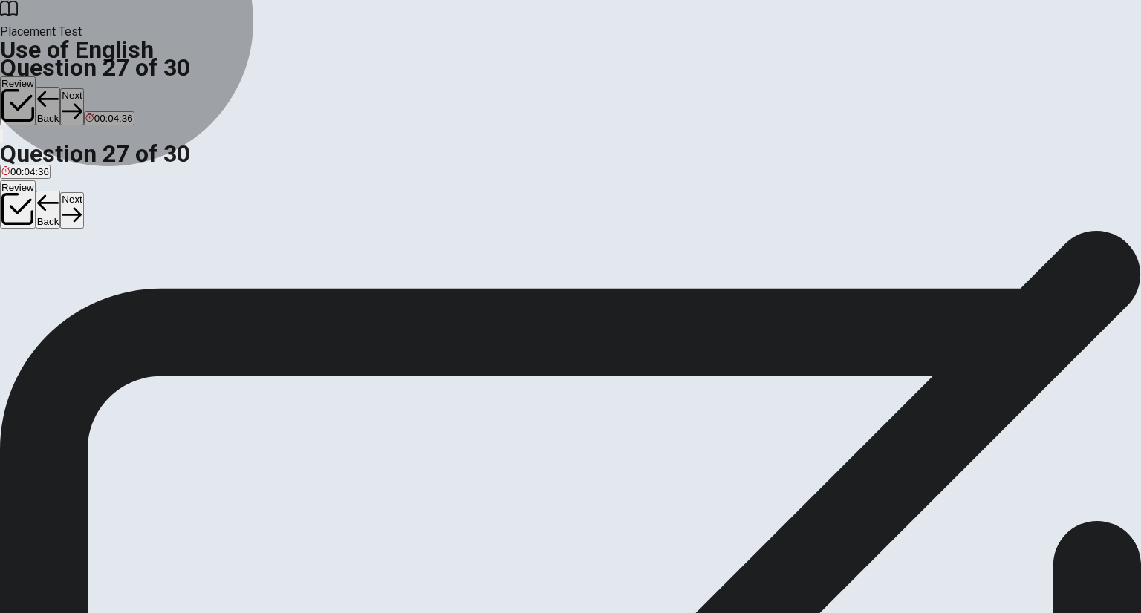
click at [102, 290] on span "very important" at bounding box center [70, 283] width 62 height 11
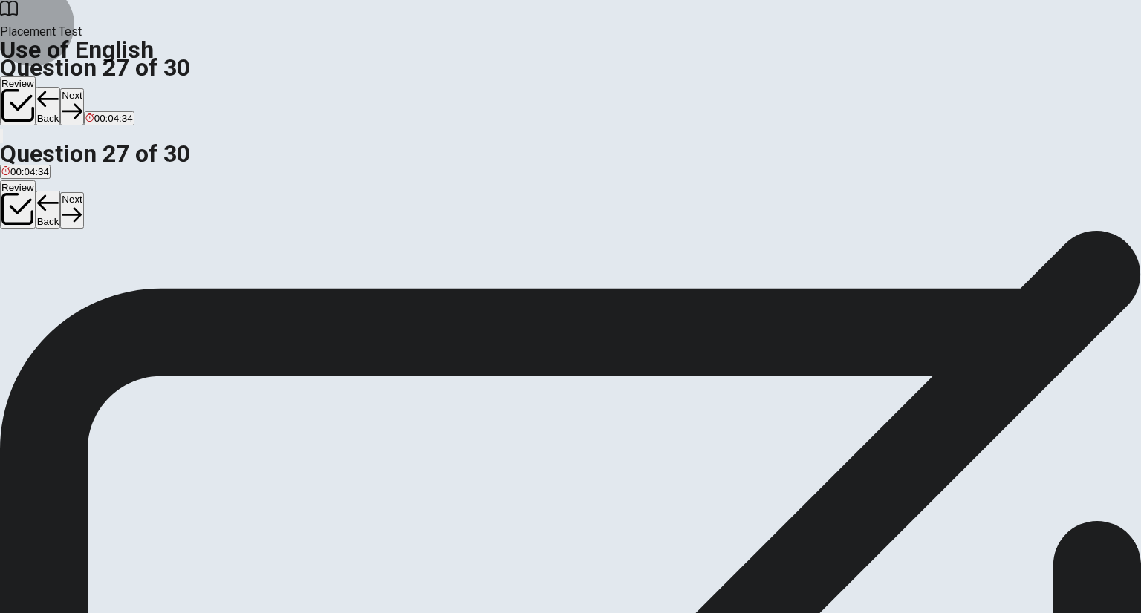
click at [83, 88] on button "Next" at bounding box center [71, 106] width 23 height 36
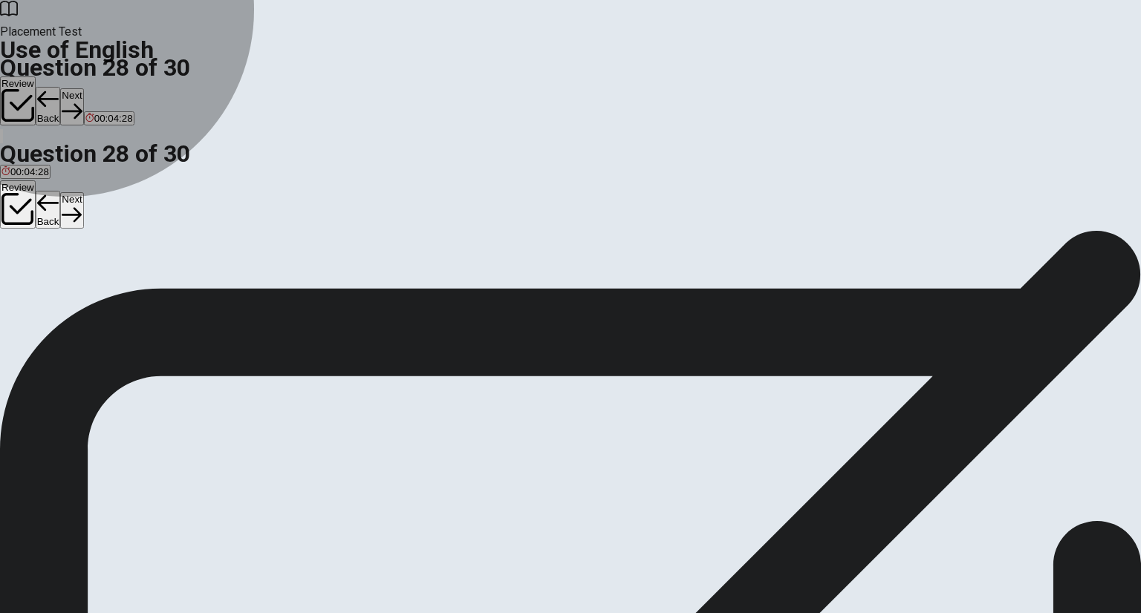
click at [70, 291] on button "B Polite" at bounding box center [55, 278] width 27 height 25
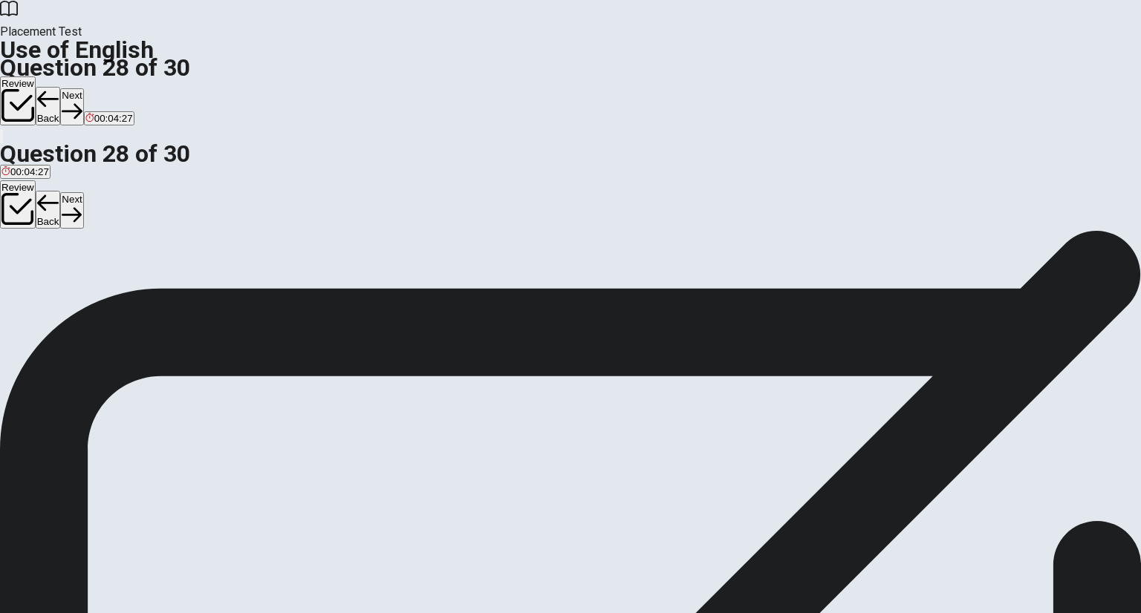
click at [83, 88] on button "Next" at bounding box center [71, 106] width 23 height 36
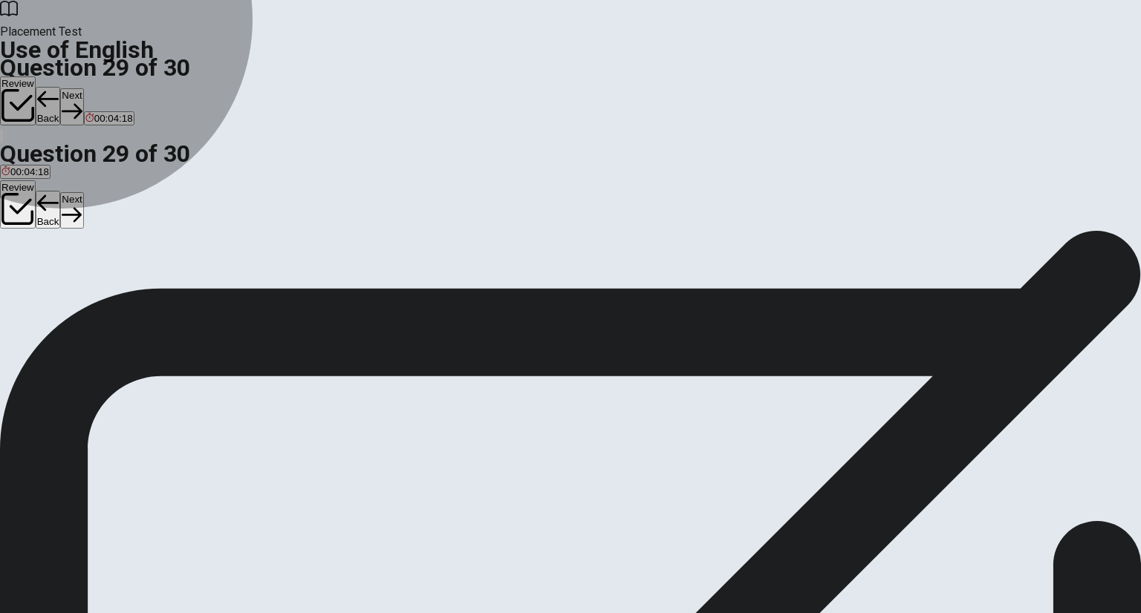
click at [53, 278] on span "can change" at bounding box center [26, 283] width 51 height 11
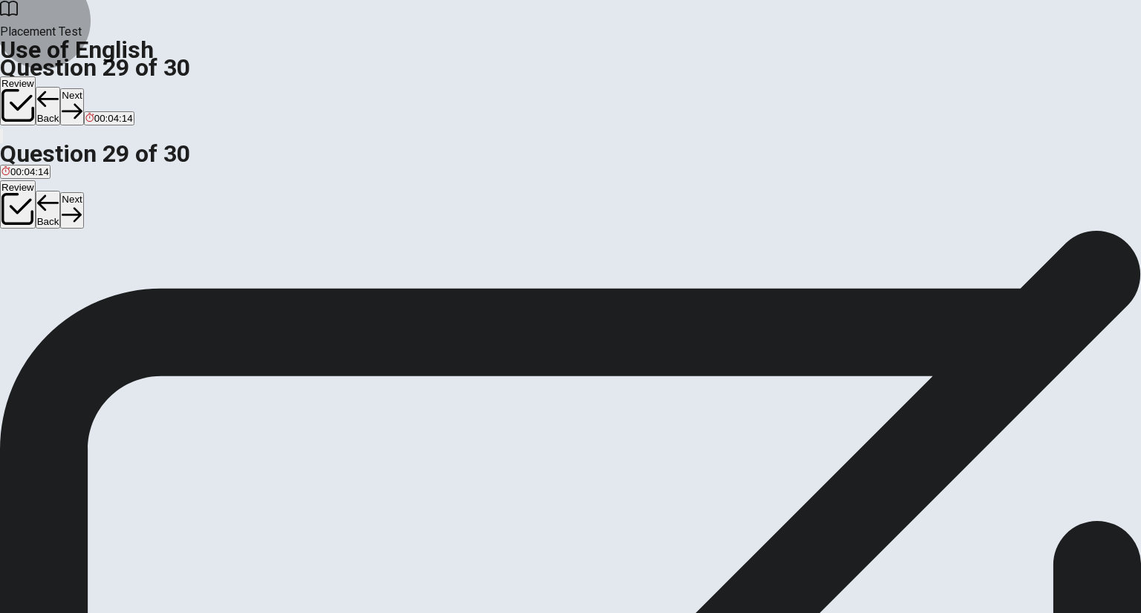
click at [83, 88] on button "Next" at bounding box center [71, 106] width 23 height 36
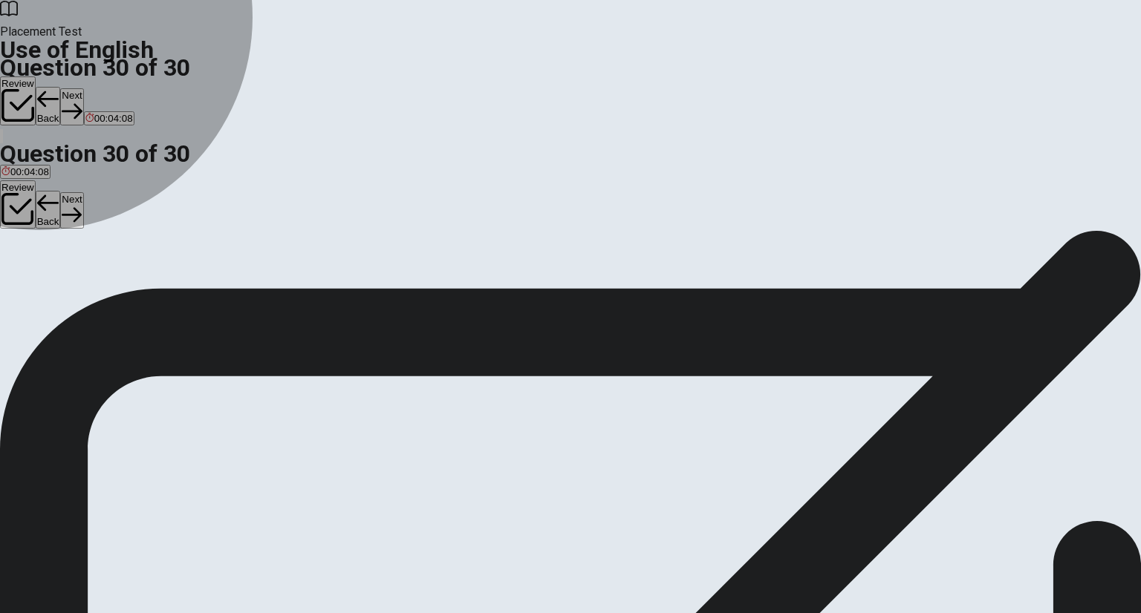
click at [50, 290] on span "are" at bounding box center [43, 283] width 14 height 11
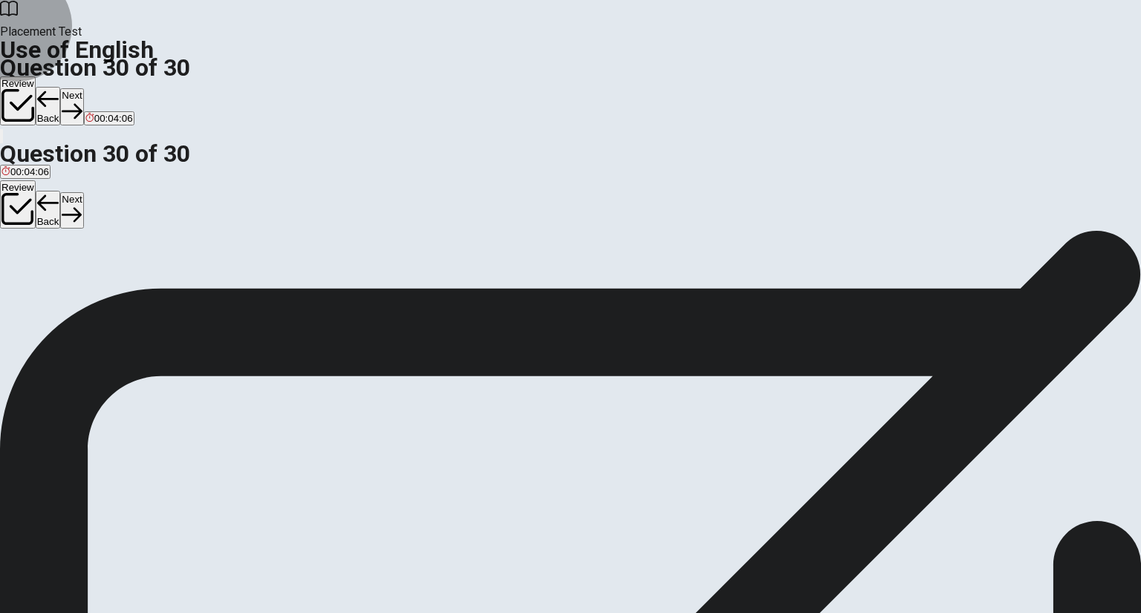
click at [83, 88] on button "Next" at bounding box center [71, 106] width 23 height 36
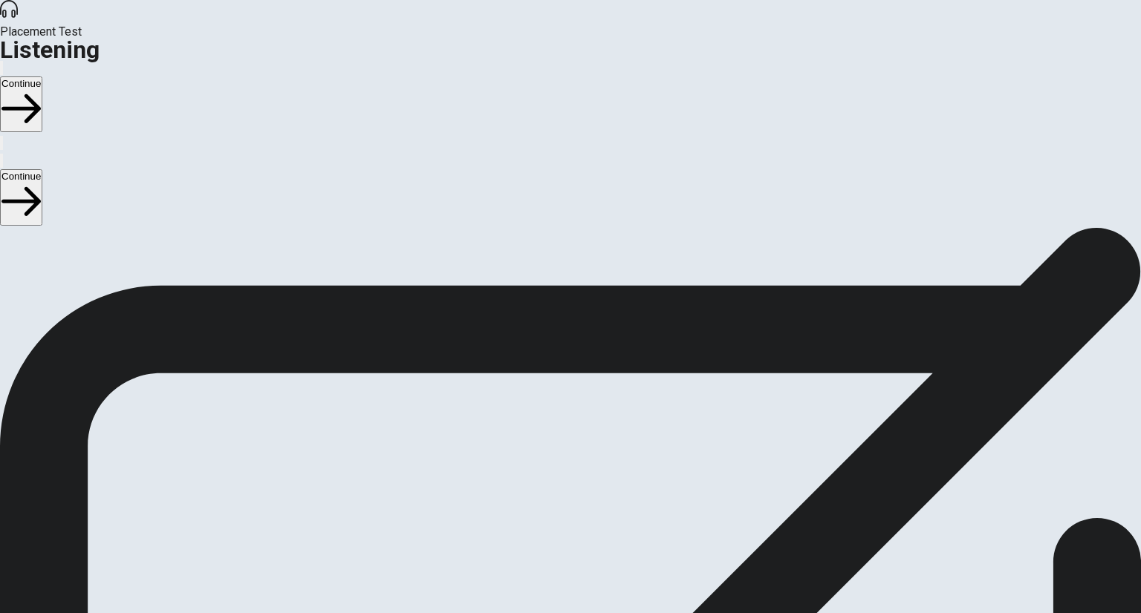
click at [645, 459] on div "Listening Instructions There are 3 audio clips in this section. Each clip has 5…" at bounding box center [570, 343] width 1141 height 232
click at [666, 452] on div "Listening Instructions There are 3 audio clips in this section. Each clip has 5…" at bounding box center [570, 343] width 1141 height 232
click at [42, 76] on button "Continue" at bounding box center [21, 104] width 42 height 56
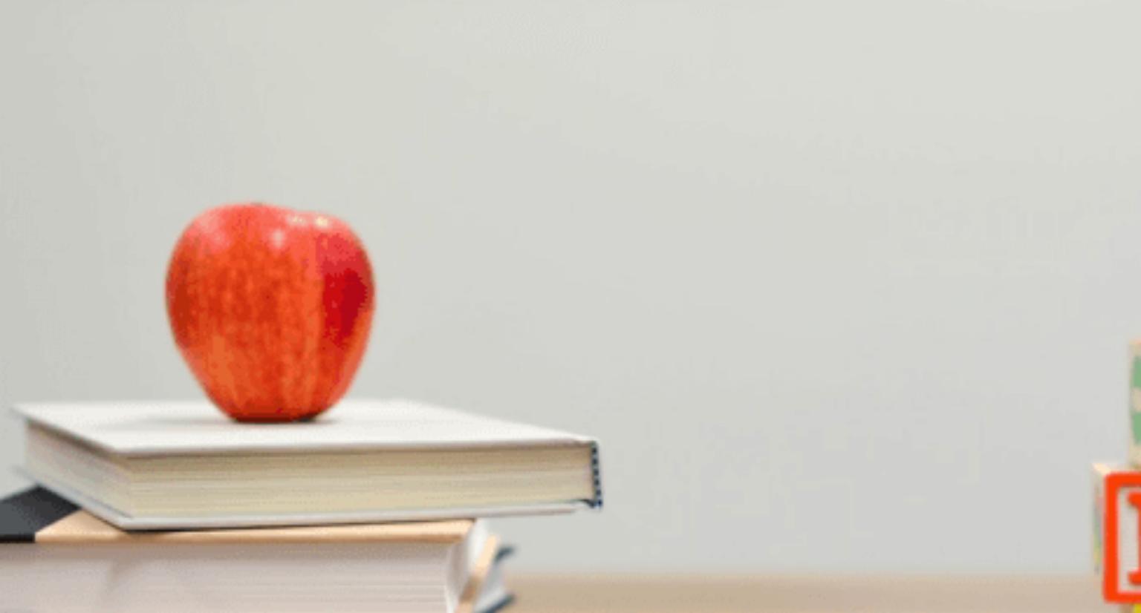
click at [299, 304] on span "It has a beautiful view" at bounding box center [251, 298] width 95 height 11
click at [264, 367] on span "Having more space" at bounding box center [220, 361] width 85 height 11
click at [80, 418] on span "Negotiate the rent" at bounding box center [40, 423] width 79 height 11
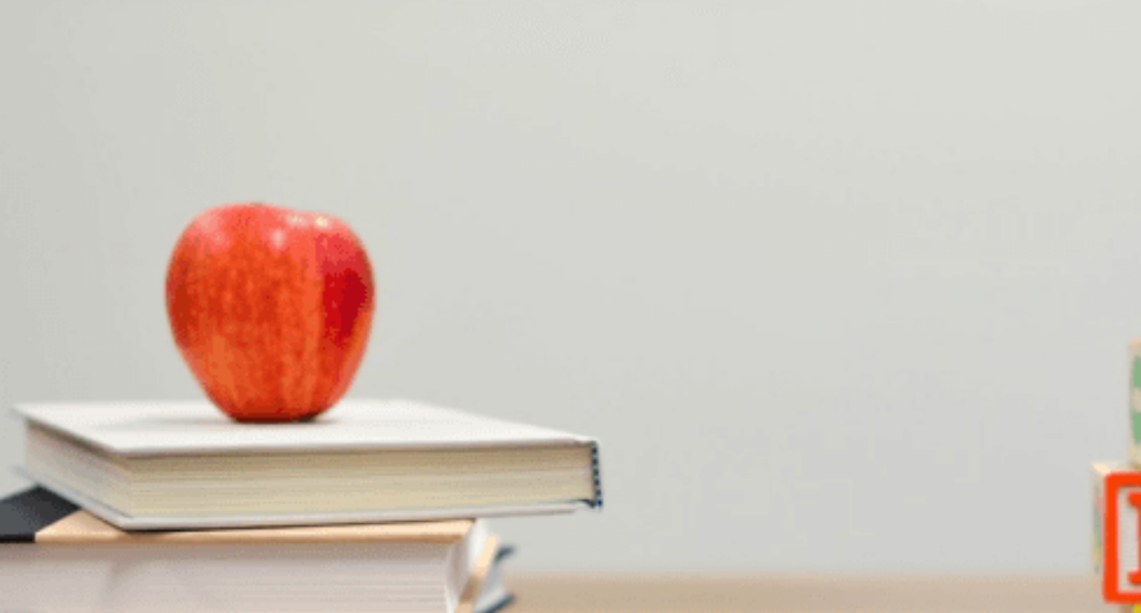
scroll to position [1378, 0]
click at [113, 543] on span "Move to a new apartment" at bounding box center [56, 548] width 111 height 11
click at [71, 492] on span "Two" at bounding box center [62, 485] width 18 height 11
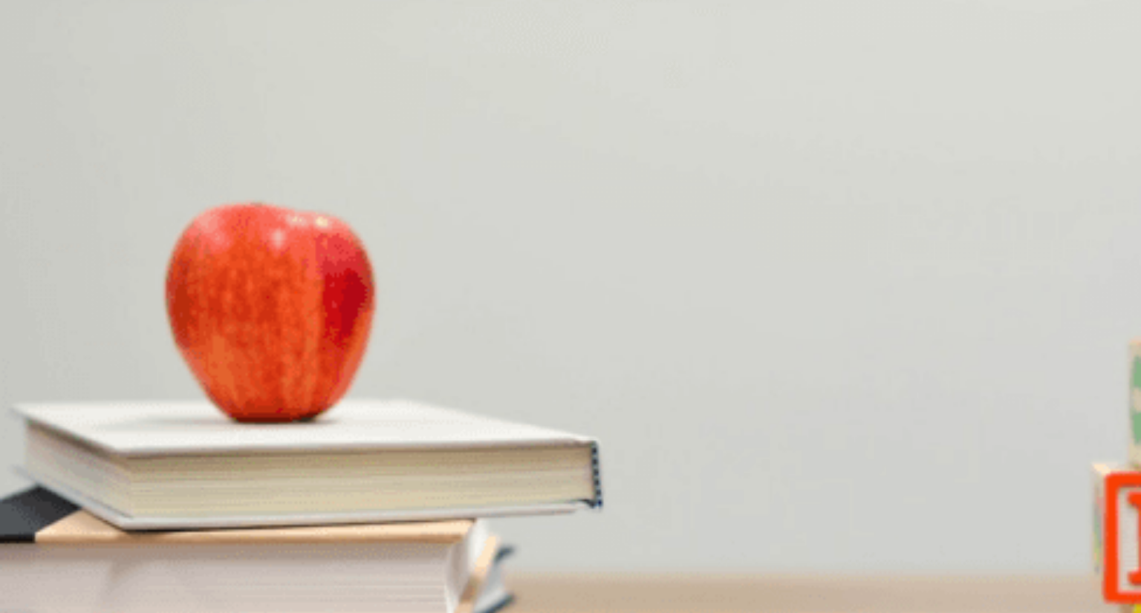
click at [42, 76] on button "Continue" at bounding box center [21, 104] width 42 height 56
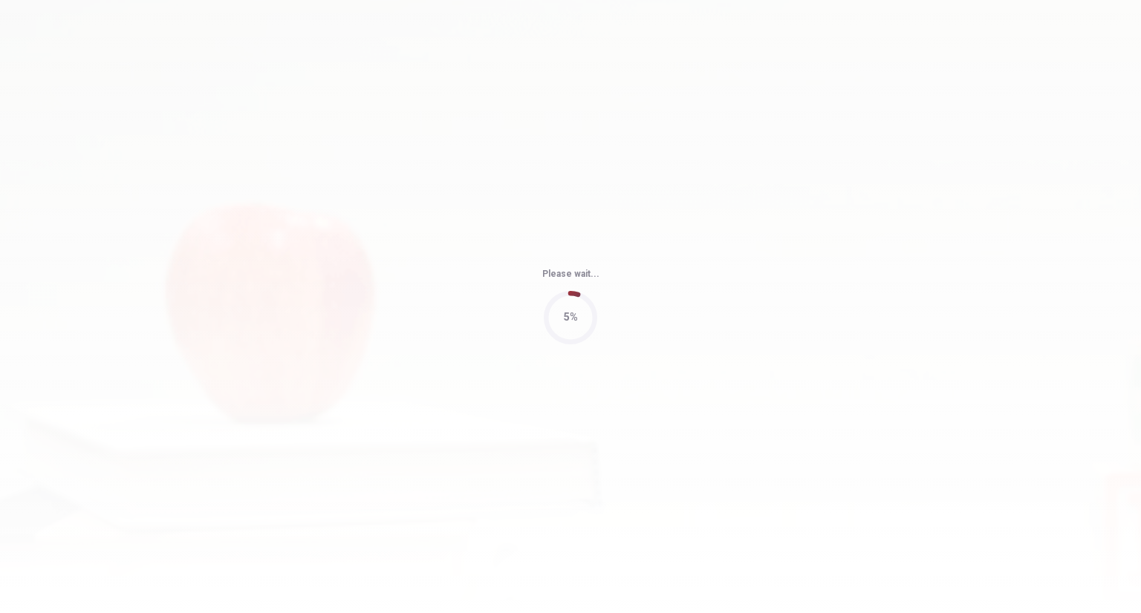
type input "72"
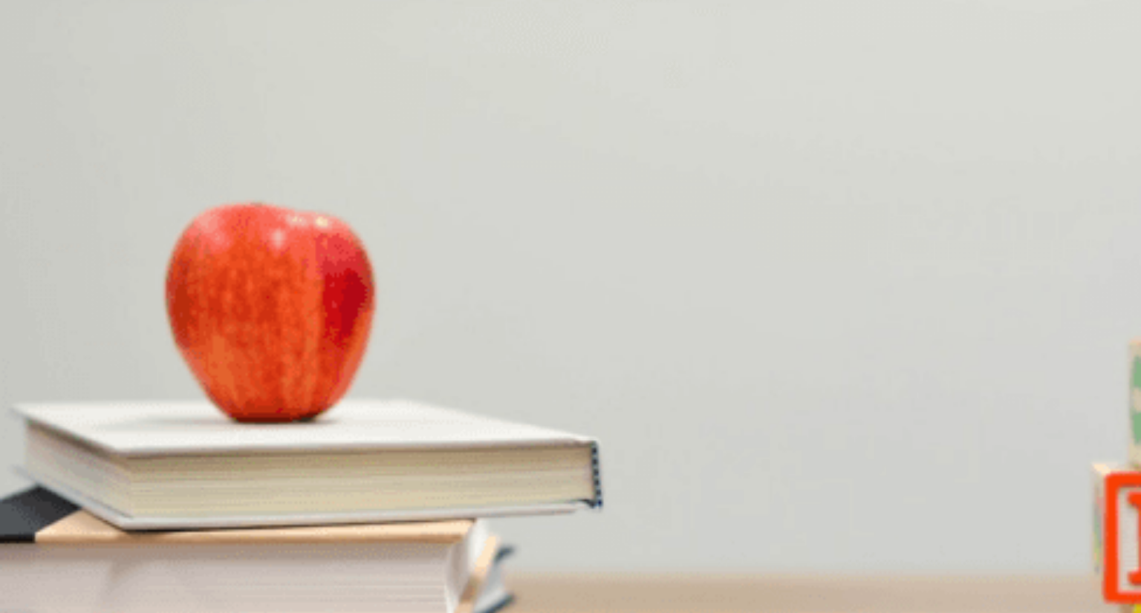
scroll to position [1056, 0]
click at [336, 480] on span "The speaker hasn’t responded to the invitation" at bounding box center [234, 485] width 203 height 11
click at [400, 429] on span "It’s tentative and depends on speaker availability" at bounding box center [292, 423] width 213 height 11
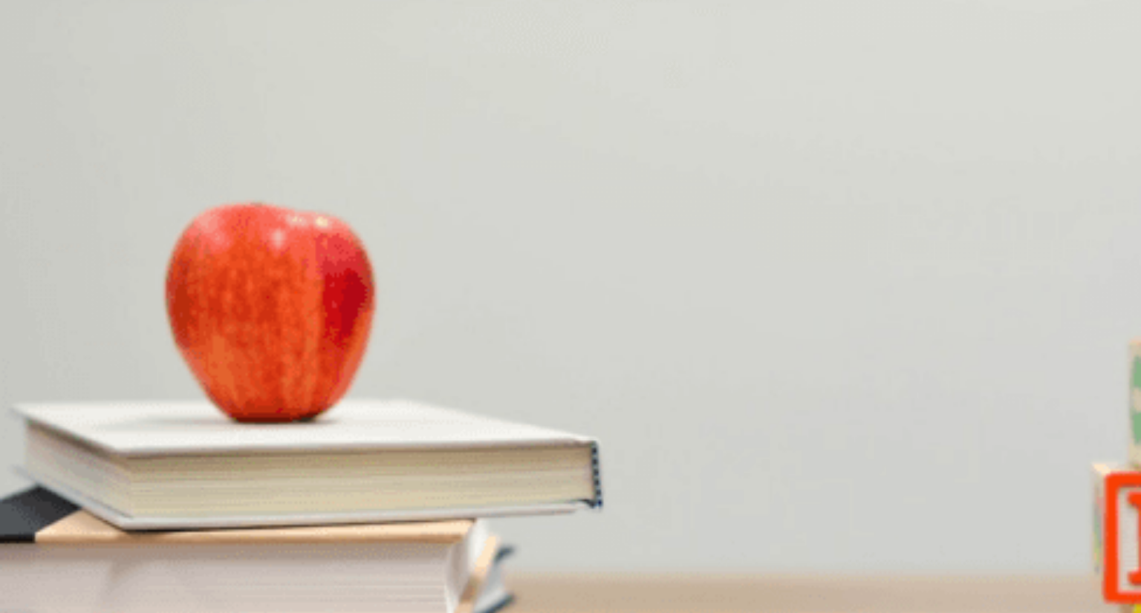
click at [368, 356] on span "Most tickets are already sold" at bounding box center [305, 361] width 126 height 11
click at [734, 304] on span "Networking sessions, interactive workshops, and a panel discussion" at bounding box center [632, 298] width 298 height 11
click at [170, 543] on span "The keynote speaker" at bounding box center [124, 548] width 92 height 11
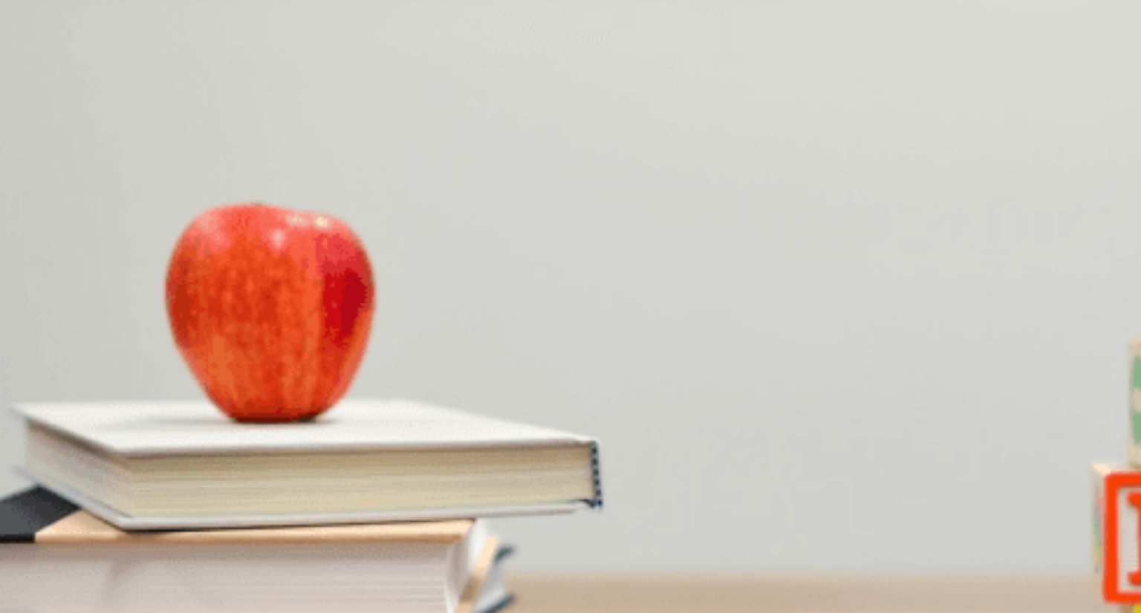
scroll to position [0, 0]
click at [42, 76] on button "Continue" at bounding box center [21, 104] width 42 height 56
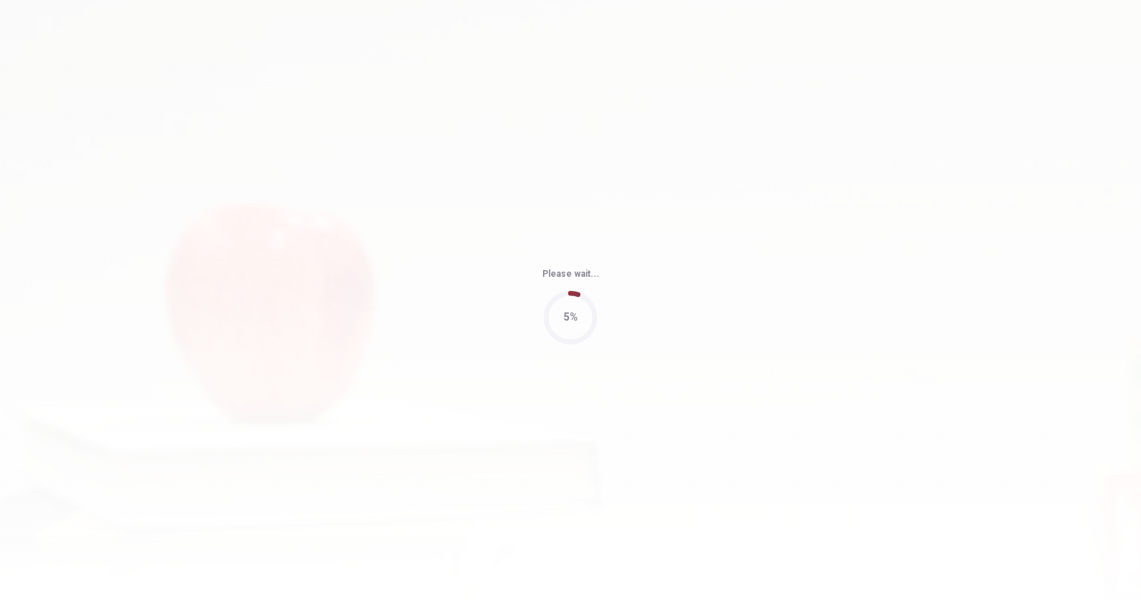
type input "68"
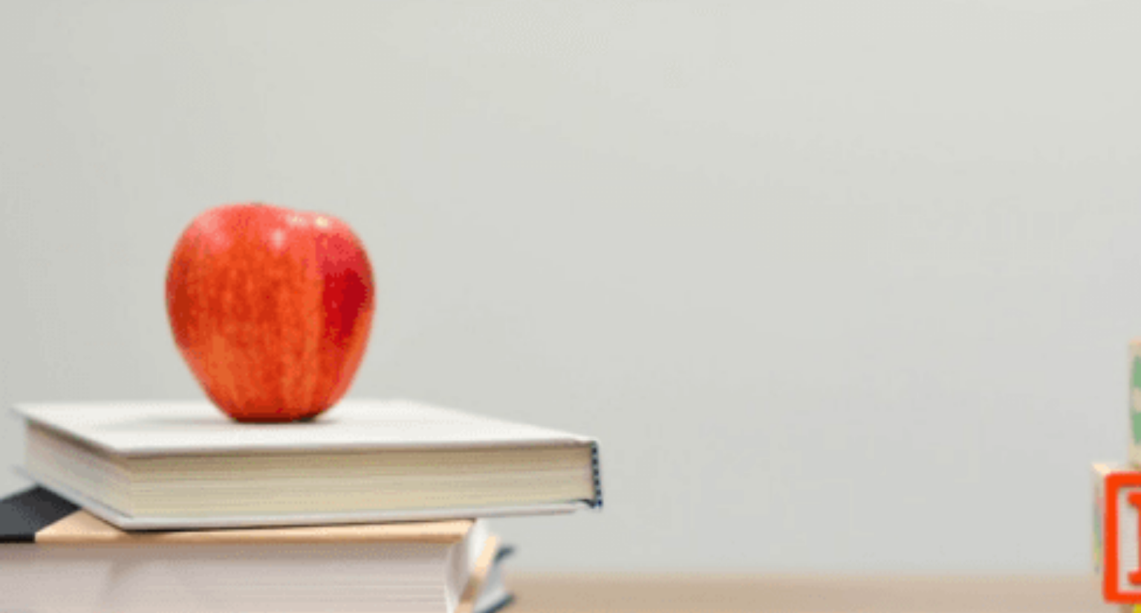
scroll to position [1378, 0]
click at [330, 543] on span "A lakeside resort and a mountain lodge" at bounding box center [245, 548] width 171 height 11
click at [333, 304] on span "It has better amenities" at bounding box center [284, 298] width 97 height 11
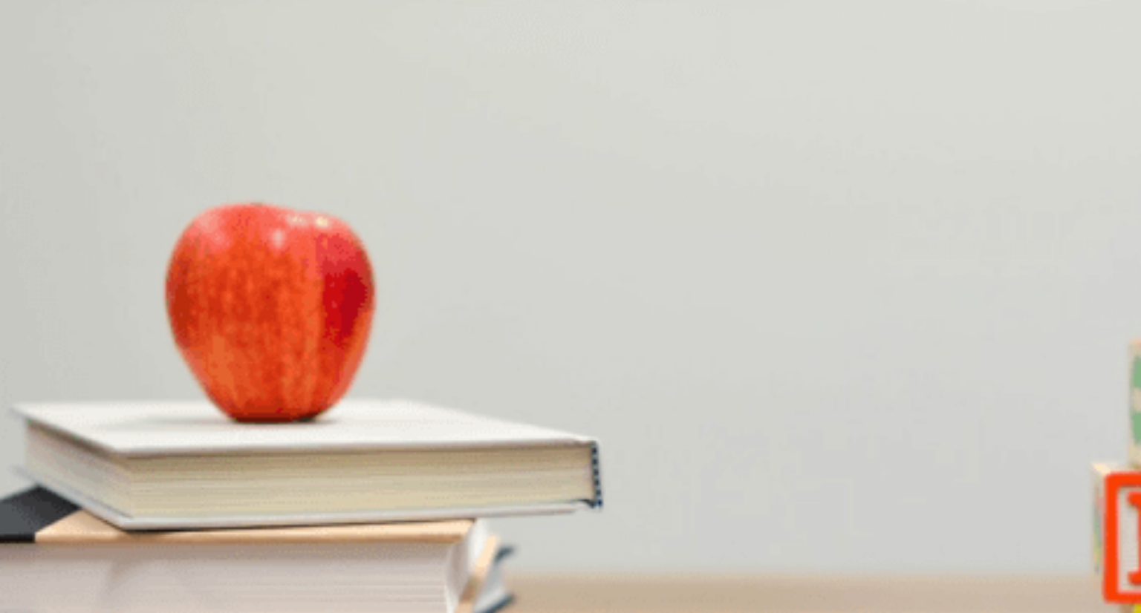
click at [632, 429] on span "Kayaking, a cooking workshop, and a group hike" at bounding box center [738, 423] width 213 height 11
click at [65, 480] on span "$5,000" at bounding box center [50, 485] width 30 height 11
click at [81, 356] on span "Send out a survey" at bounding box center [40, 361] width 79 height 11
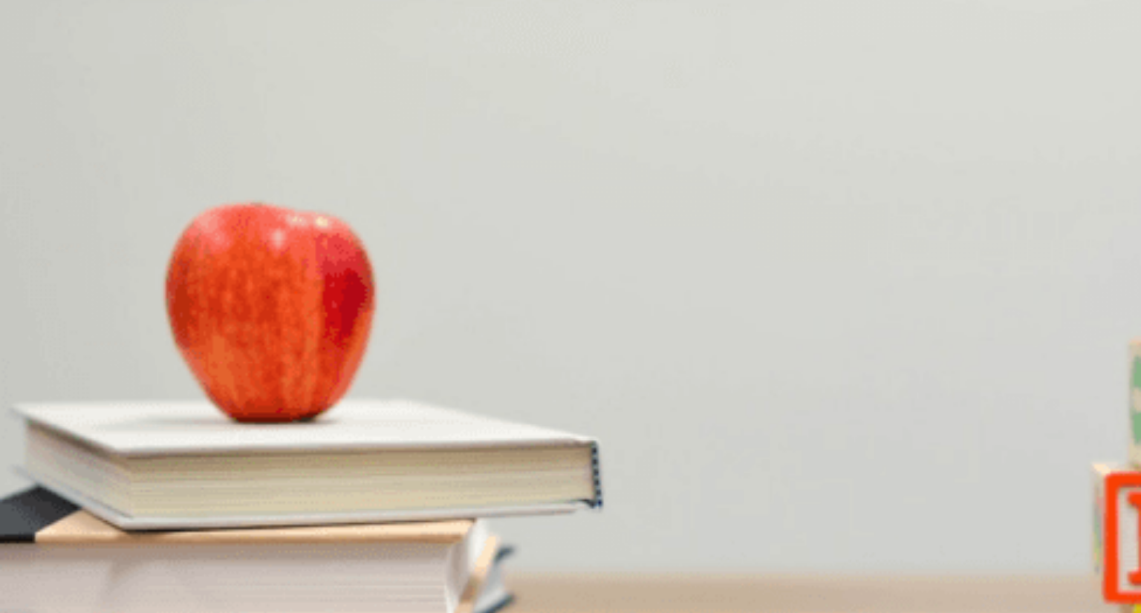
scroll to position [0, 0]
click at [137, 293] on span "It’s easier for the team to reach" at bounding box center [69, 298] width 136 height 11
click at [42, 76] on button "Continue" at bounding box center [21, 104] width 42 height 56
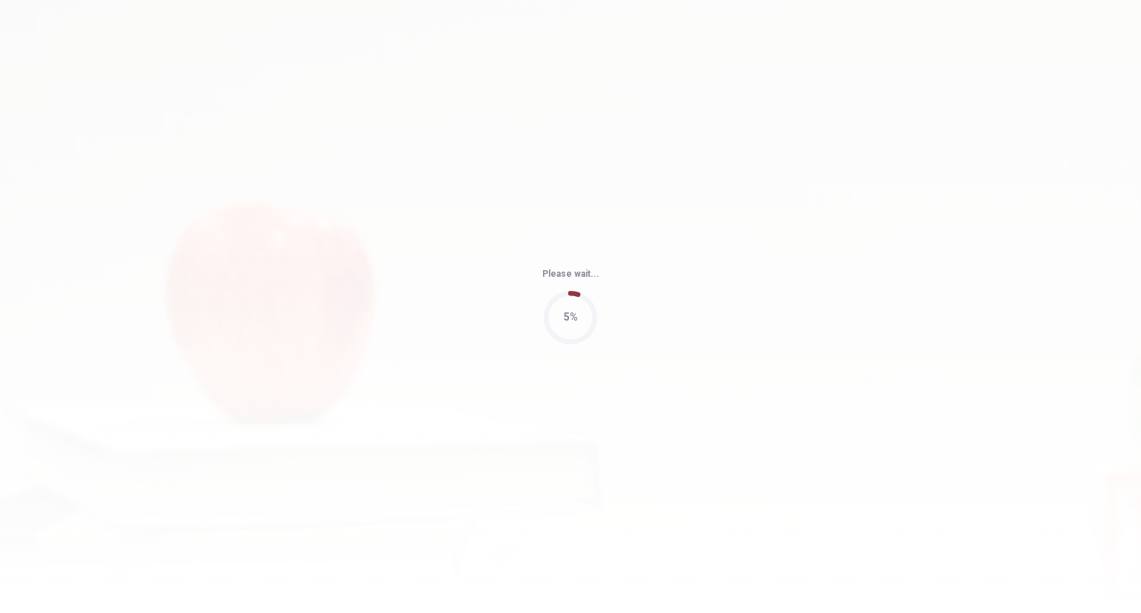
type input "72"
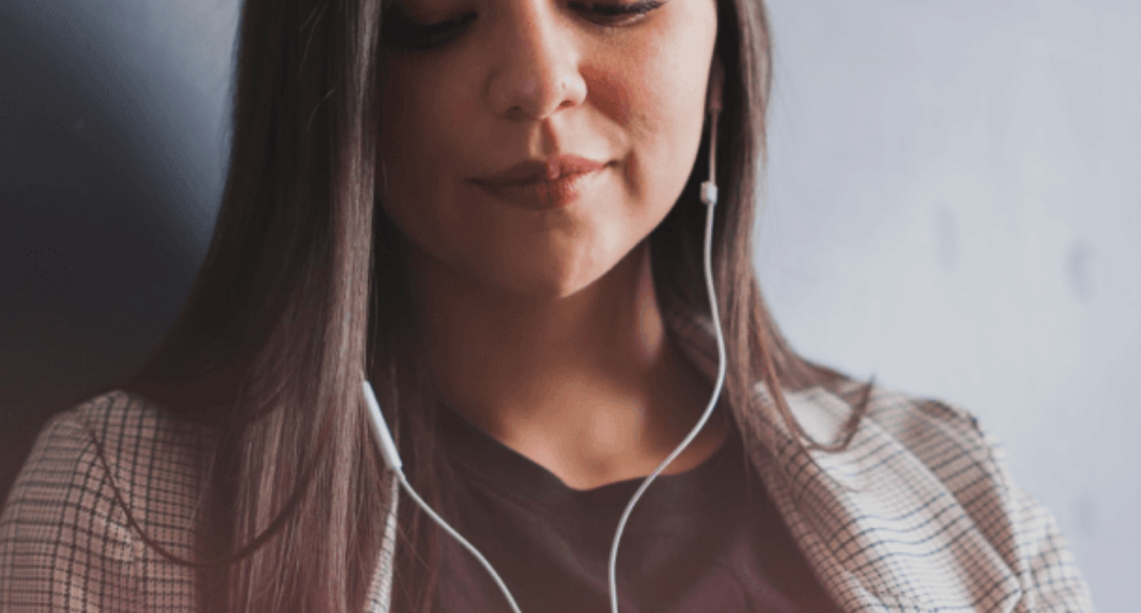
click at [42, 76] on button "Continue" at bounding box center [21, 104] width 42 height 56
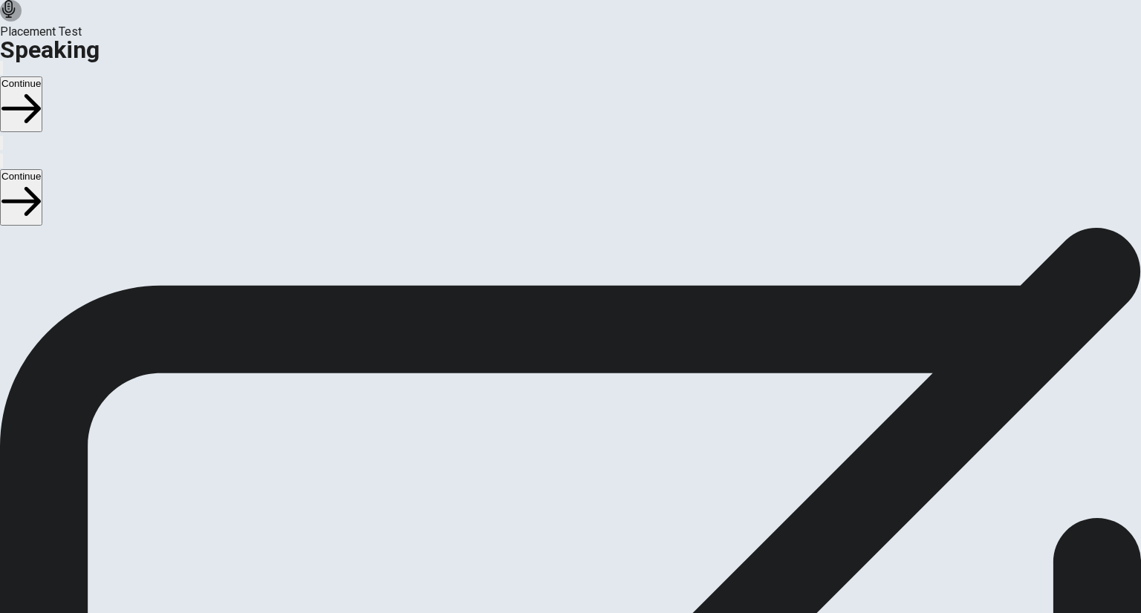
click at [568, 535] on icon "Play Audio" at bounding box center [561, 544] width 14 height 18
click at [42, 76] on button "Continue" at bounding box center [21, 104] width 42 height 56
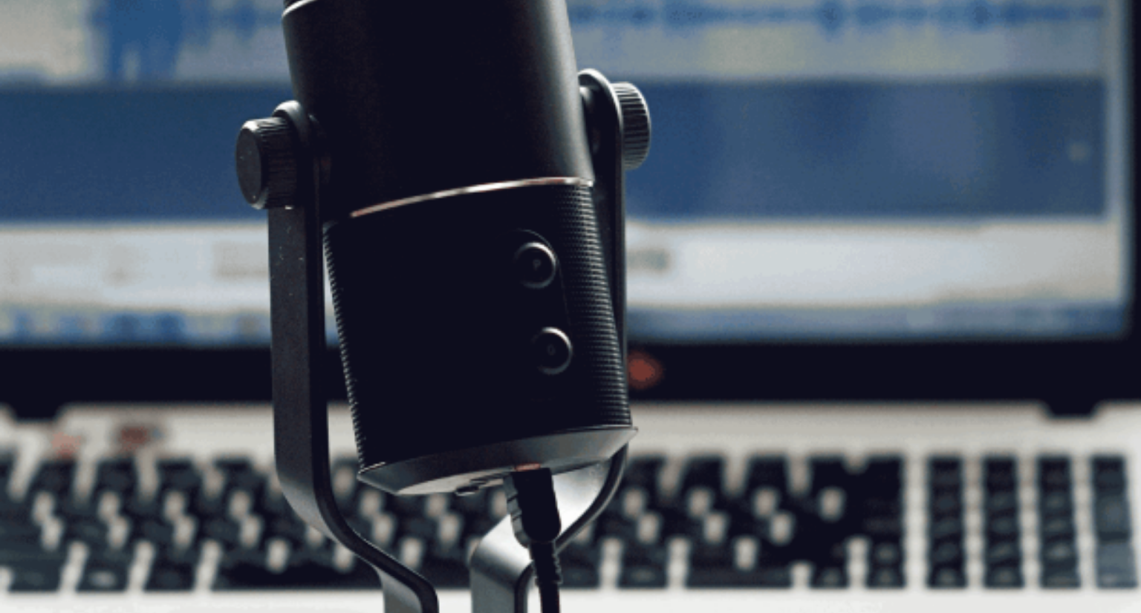
click at [42, 76] on button "Continue" at bounding box center [21, 104] width 42 height 56
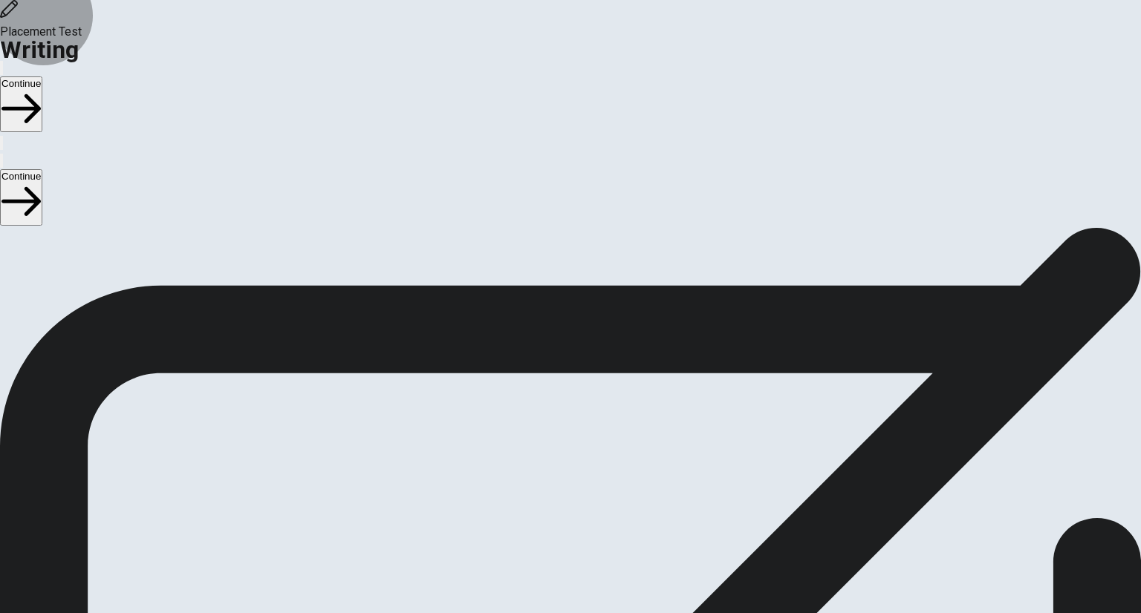
click at [42, 76] on button "Continue" at bounding box center [21, 104] width 42 height 56
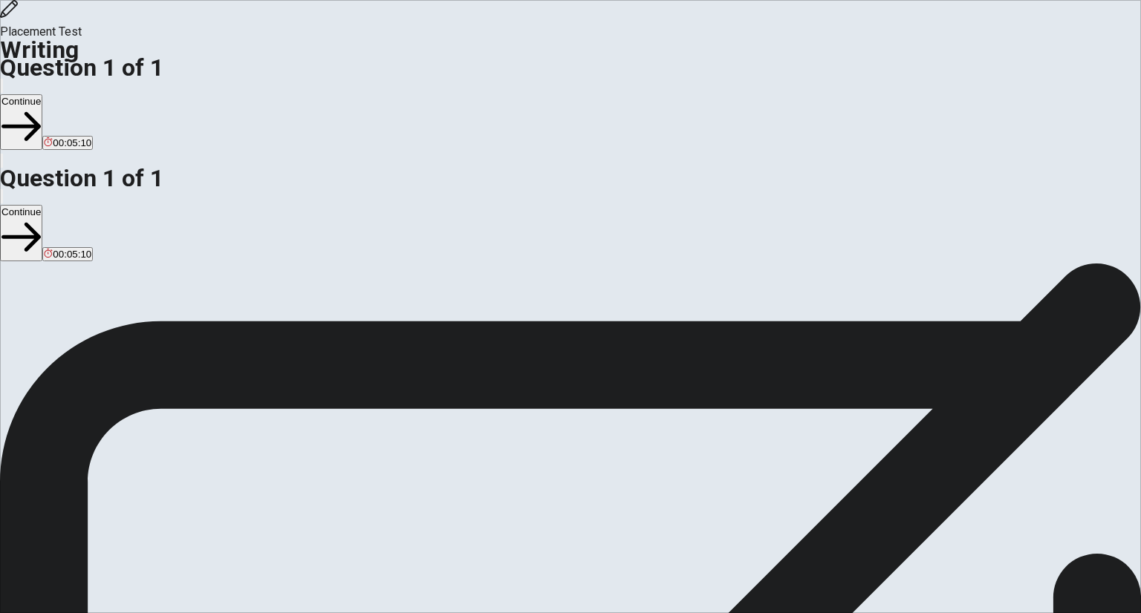
type textarea "Helping people is something of vital importance, and everyone should do it. Onc…"
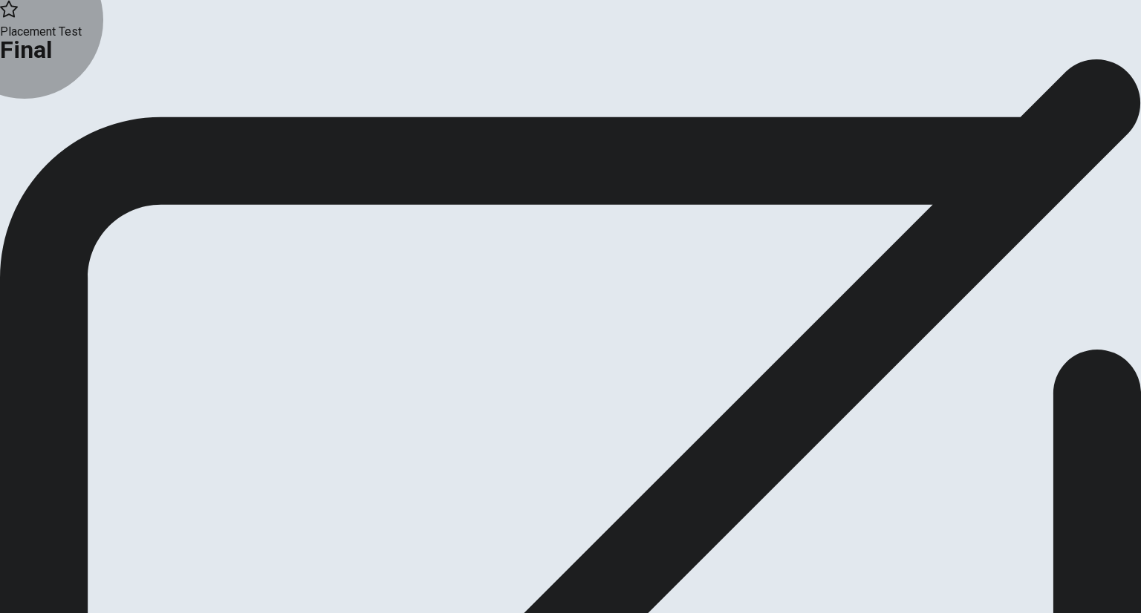
click at [60, 132] on button "Continue" at bounding box center [30, 122] width 60 height 20
